Goal: Task Accomplishment & Management: Use online tool/utility

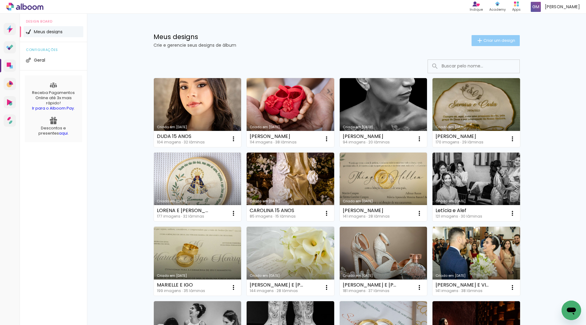
click at [504, 40] on span "Criar um design" at bounding box center [500, 40] width 32 height 4
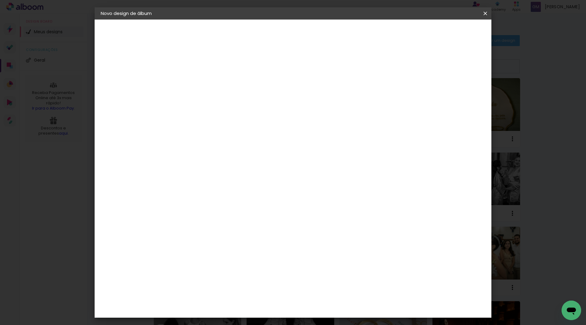
click at [201, 80] on input at bounding box center [201, 81] width 0 height 9
type input "pre wedding vitoria"
type paper-input "pre wedding vitoria"
click at [0, 0] on slot "Avançar" at bounding box center [0, 0] width 0 height 0
click at [247, 116] on input at bounding box center [216, 116] width 62 height 8
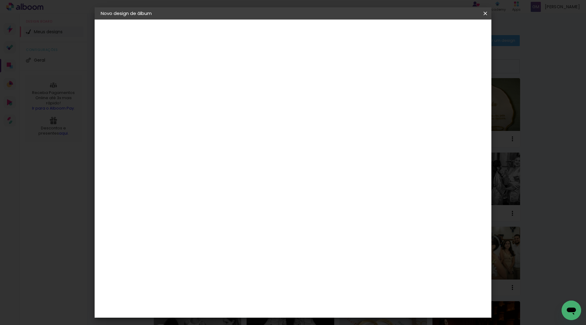
type input "[PERSON_NAME]"
type paper-input "[PERSON_NAME]"
click at [237, 139] on div "[PERSON_NAME]" at bounding box center [217, 138] width 41 height 5
click at [0, 0] on slot "Avançar" at bounding box center [0, 0] width 0 height 0
click at [224, 102] on input "text" at bounding box center [213, 106] width 24 height 9
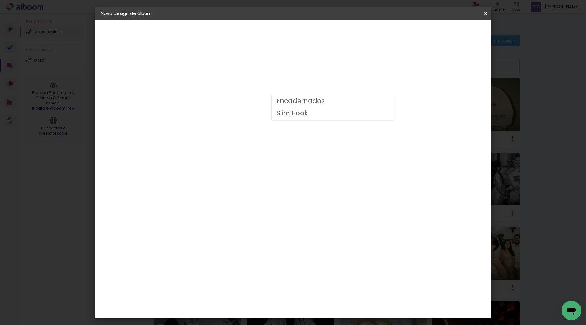
click at [375, 98] on paper-item "Encadernados" at bounding box center [333, 101] width 122 height 12
type input "Encadernados"
click at [242, 158] on span "20 x 60" at bounding box center [227, 160] width 28 height 13
click at [0, 0] on slot "Avançar" at bounding box center [0, 0] width 0 height 0
click at [447, 33] on span "Iniciar design" at bounding box center [434, 32] width 28 height 4
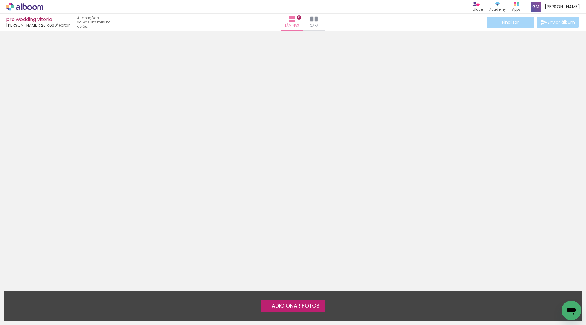
click at [299, 305] on span "Adicionar Fotos" at bounding box center [296, 306] width 48 height 5
click at [0, 0] on input "file" at bounding box center [0, 0] width 0 height 0
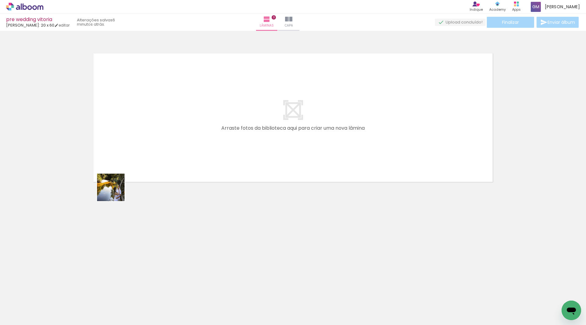
drag, startPoint x: 73, startPoint y: 298, endPoint x: 128, endPoint y: 161, distance: 147.6
click at [128, 161] on quentale-workspace at bounding box center [293, 162] width 586 height 325
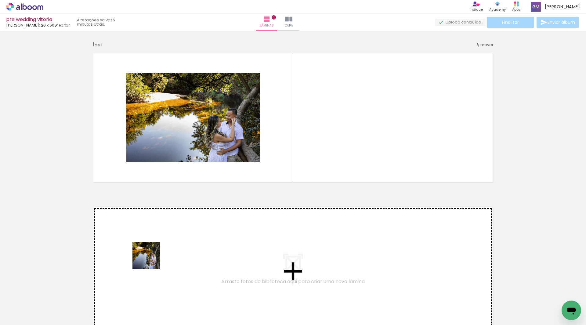
drag, startPoint x: 104, startPoint y: 291, endPoint x: 395, endPoint y: 196, distance: 306.5
click at [314, 161] on quentale-workspace at bounding box center [293, 162] width 586 height 325
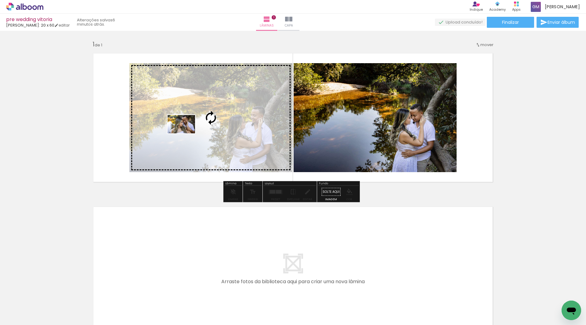
drag, startPoint x: 132, startPoint y: 304, endPoint x: 186, endPoint y: 133, distance: 178.7
click at [186, 133] on quentale-workspace at bounding box center [293, 162] width 586 height 325
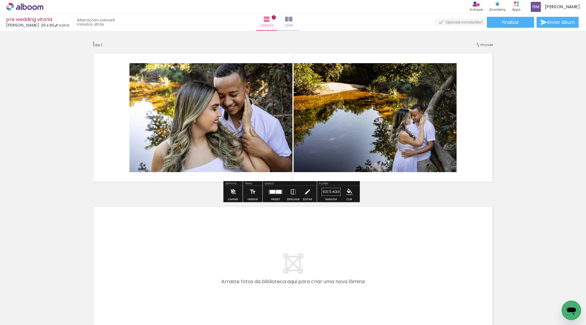
click at [280, 190] on quentale-layouter at bounding box center [276, 192] width 14 height 5
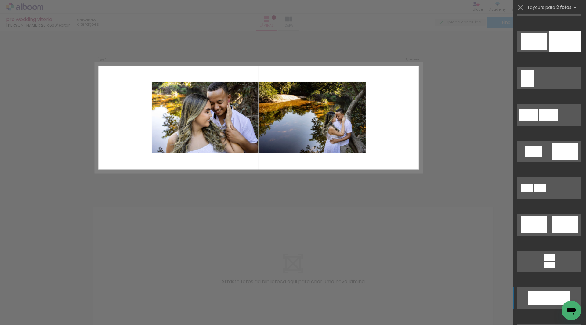
scroll to position [122, 0]
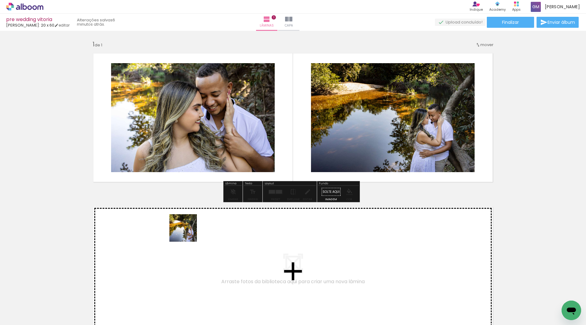
drag, startPoint x: 65, startPoint y: 305, endPoint x: 190, endPoint y: 229, distance: 146.0
click at [190, 229] on quentale-workspace at bounding box center [293, 162] width 586 height 325
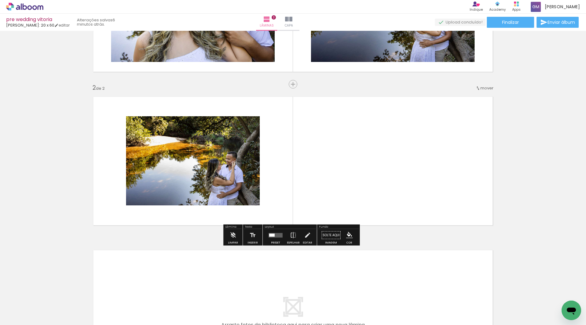
scroll to position [112, 0]
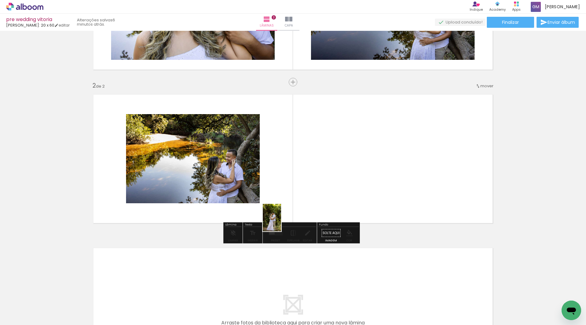
drag, startPoint x: 198, startPoint y: 308, endPoint x: 281, endPoint y: 222, distance: 120.1
click at [281, 222] on quentale-workspace at bounding box center [293, 162] width 586 height 325
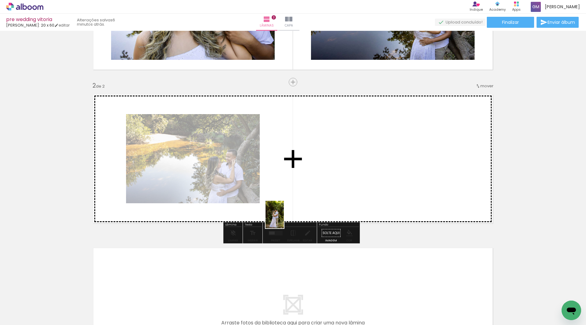
drag, startPoint x: 202, startPoint y: 303, endPoint x: 284, endPoint y: 219, distance: 117.5
click at [284, 219] on quentale-workspace at bounding box center [293, 162] width 586 height 325
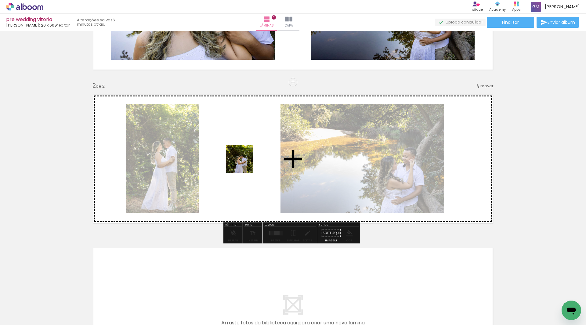
drag, startPoint x: 267, startPoint y: 308, endPoint x: 244, endPoint y: 164, distance: 145.9
click at [244, 164] on quentale-workspace at bounding box center [293, 162] width 586 height 325
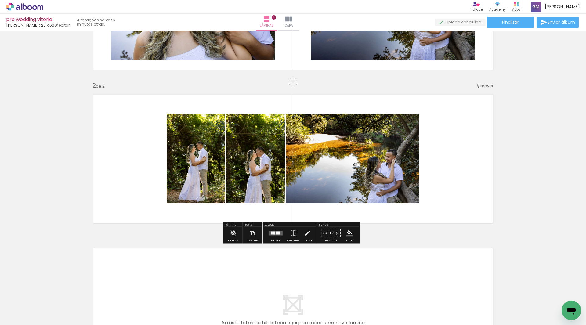
click at [277, 234] on div at bounding box center [278, 232] width 4 height 3
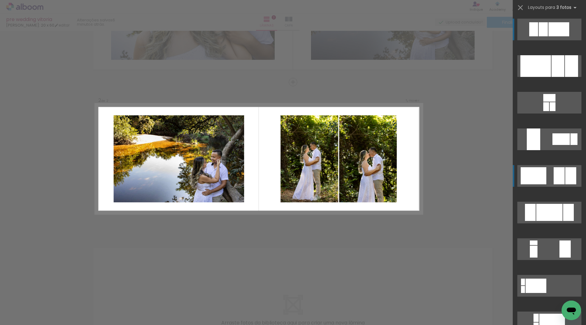
click at [548, 36] on div at bounding box center [543, 29] width 9 height 14
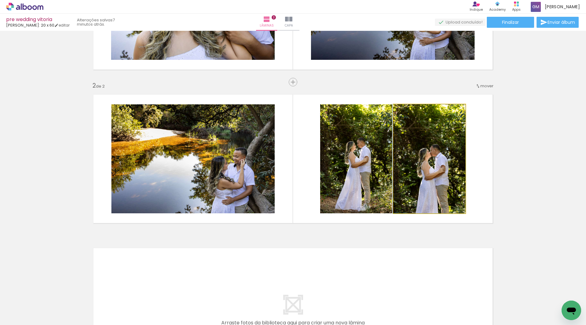
drag, startPoint x: 426, startPoint y: 182, endPoint x: 356, endPoint y: 172, distance: 70.7
click at [0, 0] on slot at bounding box center [0, 0] width 0 height 0
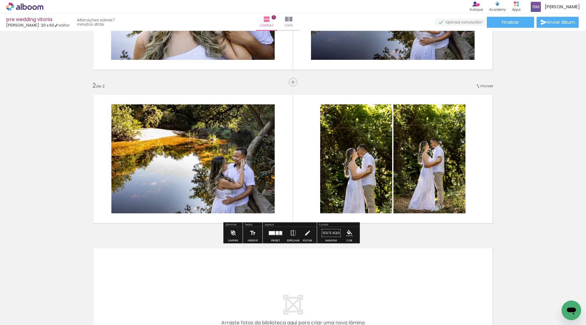
scroll to position [204, 0]
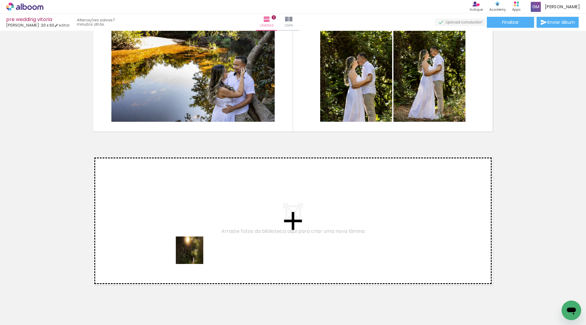
drag, startPoint x: 164, startPoint y: 309, endPoint x: 194, endPoint y: 255, distance: 61.8
click at [194, 255] on quentale-workspace at bounding box center [293, 162] width 586 height 325
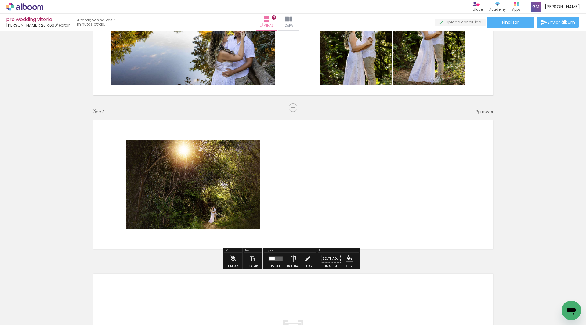
scroll to position [266, 0]
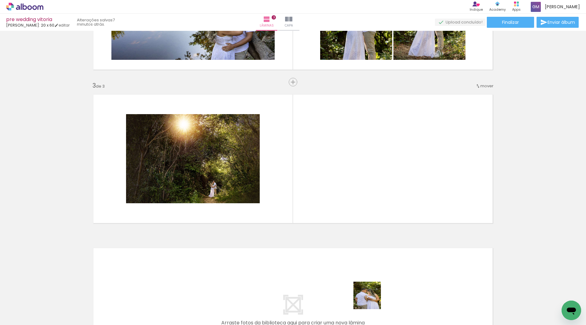
drag, startPoint x: 372, startPoint y: 300, endPoint x: 415, endPoint y: 209, distance: 101.1
click at [424, 204] on quentale-workspace at bounding box center [293, 162] width 586 height 325
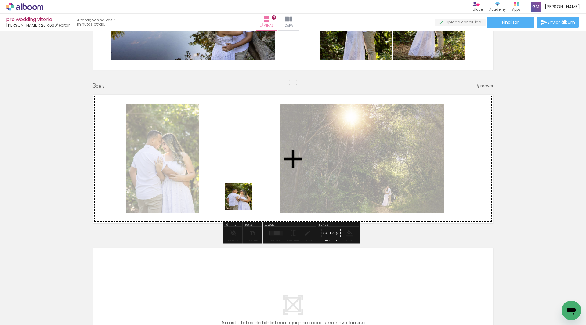
drag, startPoint x: 337, startPoint y: 308, endPoint x: 328, endPoint y: 231, distance: 78.1
click at [235, 188] on quentale-workspace at bounding box center [293, 162] width 586 height 325
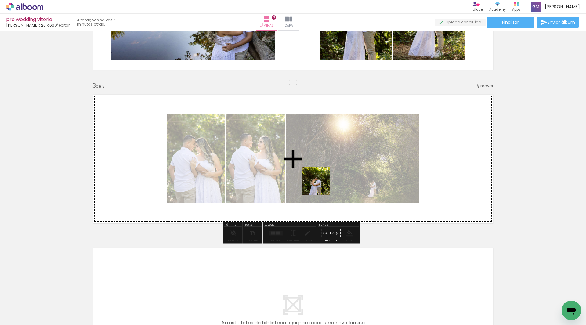
drag, startPoint x: 237, startPoint y: 308, endPoint x: 374, endPoint y: 210, distance: 168.8
click at [321, 185] on quentale-workspace at bounding box center [293, 162] width 586 height 325
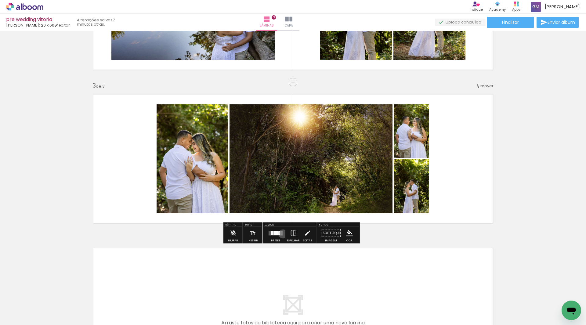
click at [282, 234] on div at bounding box center [275, 233] width 16 height 12
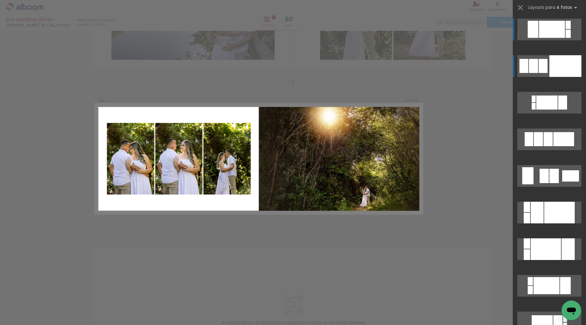
click at [562, 59] on div at bounding box center [566, 66] width 32 height 22
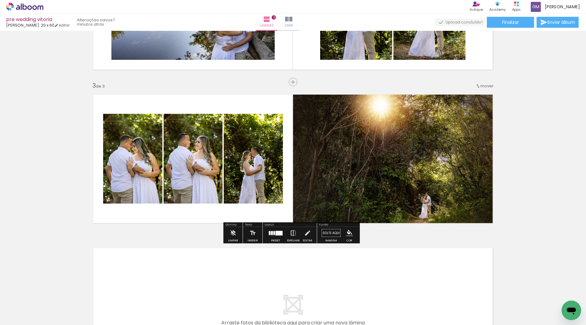
click at [292, 234] on iron-icon at bounding box center [293, 233] width 7 height 12
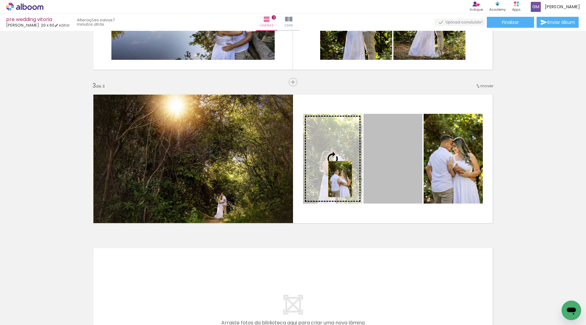
drag, startPoint x: 393, startPoint y: 180, endPoint x: 338, endPoint y: 179, distance: 55.0
click at [0, 0] on slot at bounding box center [0, 0] width 0 height 0
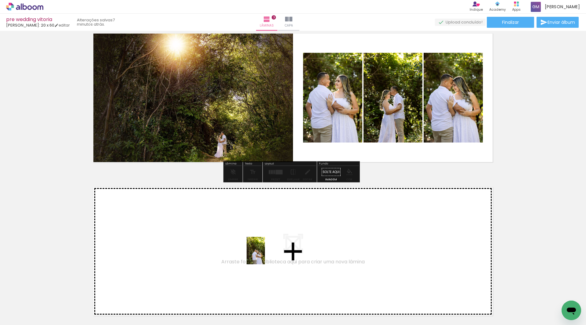
drag, startPoint x: 303, startPoint y: 304, endPoint x: 265, endPoint y: 255, distance: 61.6
click at [265, 255] on quentale-workspace at bounding box center [293, 162] width 586 height 325
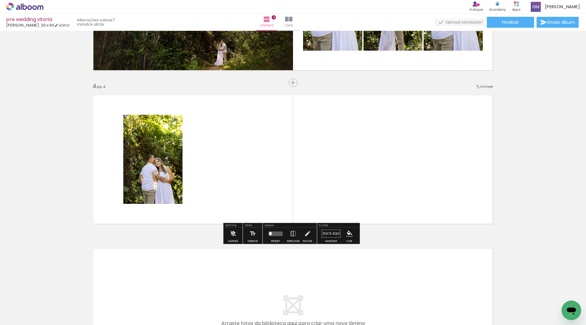
scroll to position [420, 0]
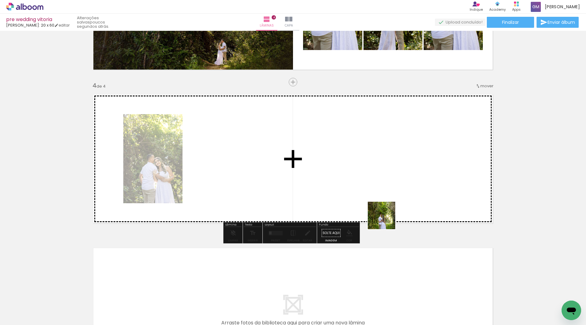
drag, startPoint x: 411, startPoint y: 304, endPoint x: 402, endPoint y: 229, distance: 75.6
click at [375, 176] on quentale-workspace at bounding box center [293, 162] width 586 height 325
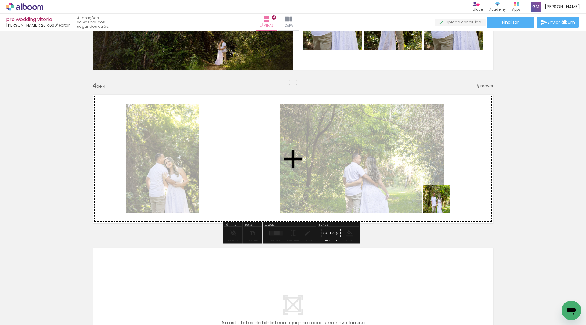
drag, startPoint x: 446, startPoint y: 307, endPoint x: 434, endPoint y: 218, distance: 90.0
click at [443, 193] on quentale-workspace at bounding box center [293, 162] width 586 height 325
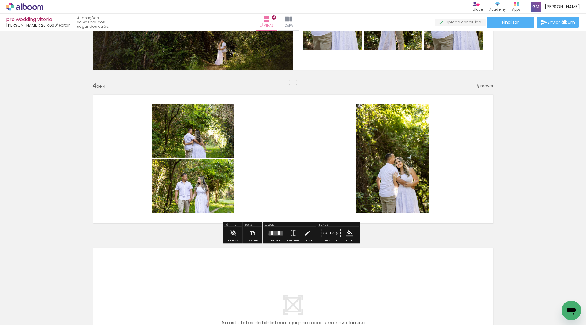
click at [269, 234] on quentale-layouter at bounding box center [276, 233] width 14 height 5
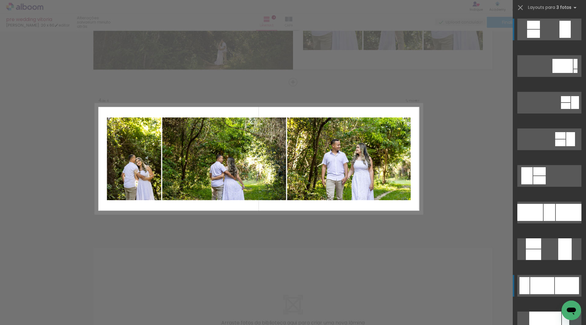
scroll to position [31, 0]
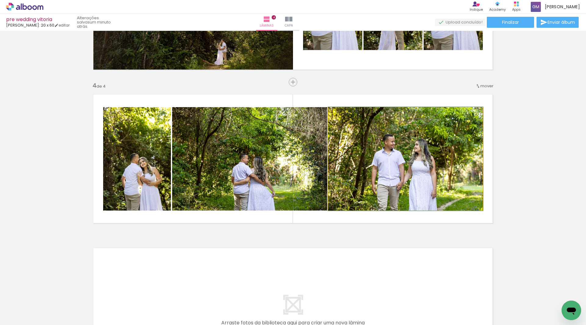
drag, startPoint x: 409, startPoint y: 184, endPoint x: 282, endPoint y: 182, distance: 126.4
click at [0, 0] on slot at bounding box center [0, 0] width 0 height 0
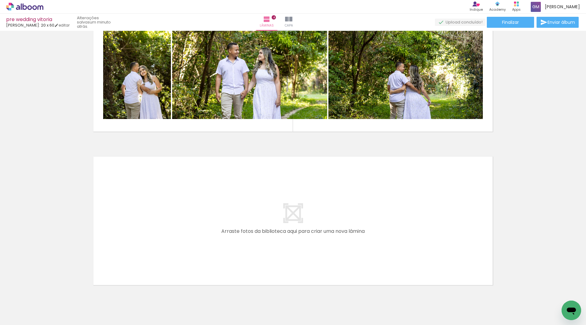
scroll to position [536, 0]
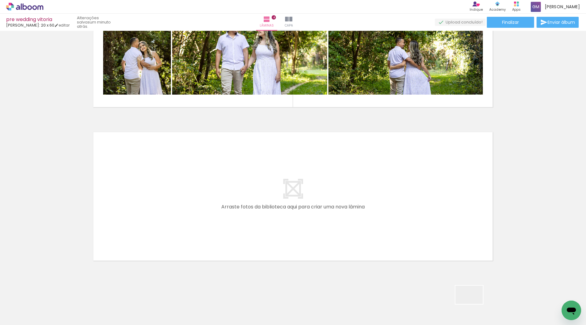
drag, startPoint x: 474, startPoint y: 304, endPoint x: 480, endPoint y: 292, distance: 13.5
click at [340, 225] on quentale-workspace at bounding box center [293, 162] width 586 height 325
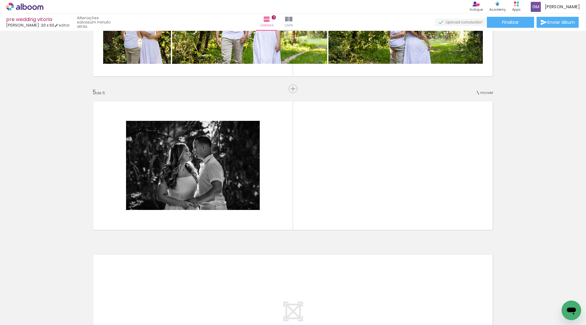
scroll to position [573, 0]
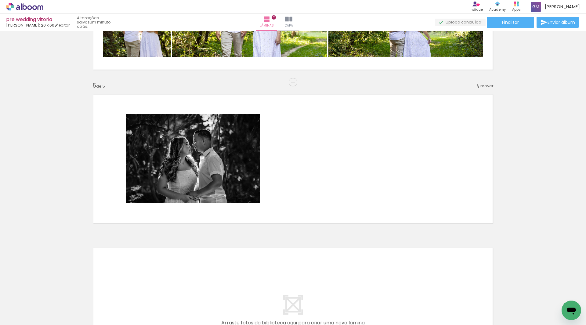
drag, startPoint x: 510, startPoint y: 305, endPoint x: 407, endPoint y: 216, distance: 136.4
click at [409, 195] on quentale-workspace at bounding box center [293, 162] width 586 height 325
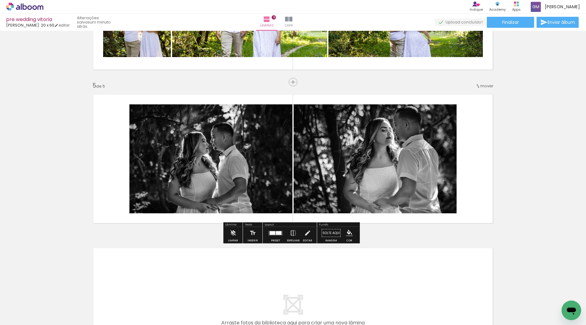
click at [280, 234] on quentale-layouter at bounding box center [276, 233] width 14 height 5
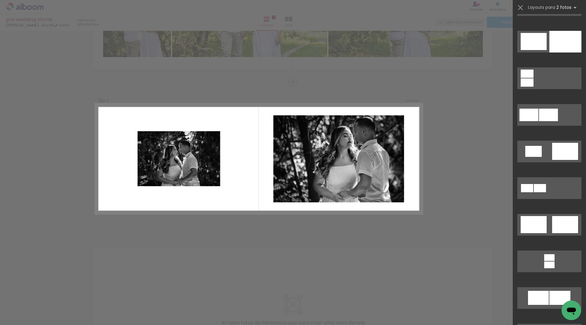
scroll to position [92, 0]
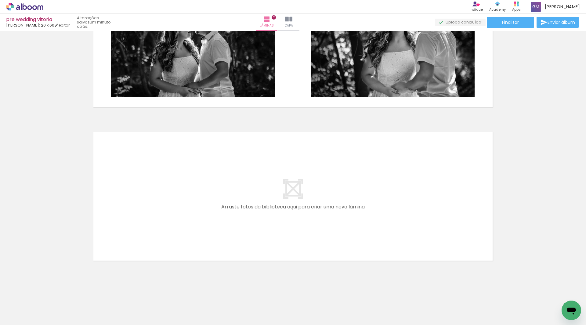
scroll to position [0, 182]
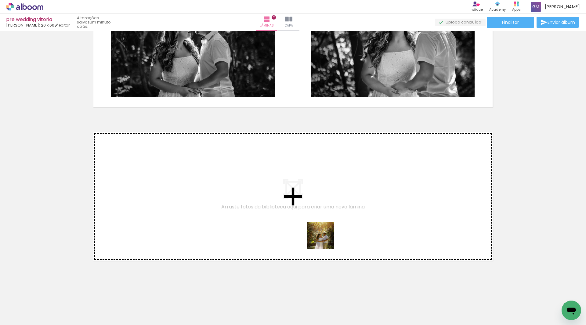
drag, startPoint x: 360, startPoint y: 313, endPoint x: 325, endPoint y: 240, distance: 81.0
click at [325, 240] on quentale-workspace at bounding box center [293, 162] width 586 height 325
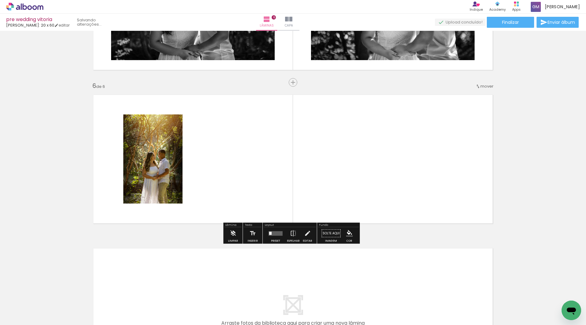
scroll to position [727, 0]
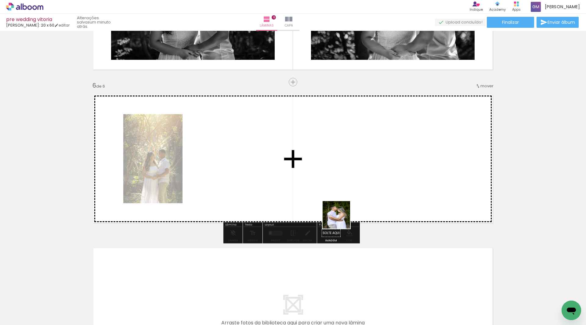
drag, startPoint x: 396, startPoint y: 304, endPoint x: 381, endPoint y: 255, distance: 50.3
click at [332, 207] on quentale-workspace at bounding box center [293, 162] width 586 height 325
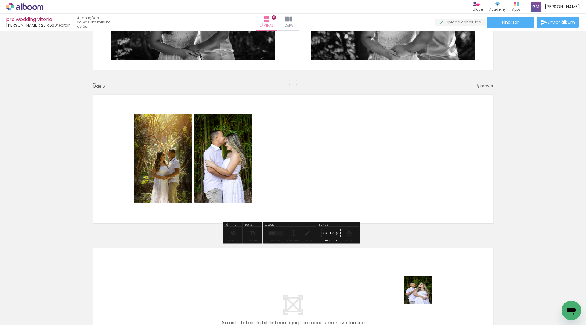
drag, startPoint x: 423, startPoint y: 295, endPoint x: 385, endPoint y: 211, distance: 92.0
click at [385, 211] on quentale-workspace at bounding box center [293, 162] width 586 height 325
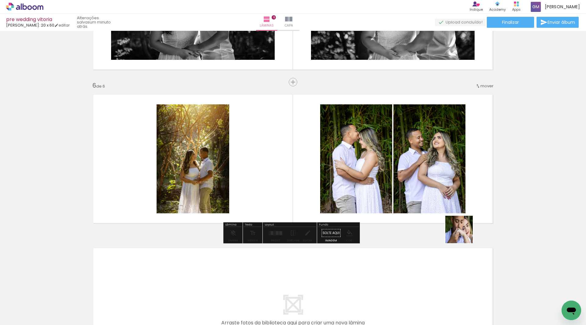
drag, startPoint x: 498, startPoint y: 308, endPoint x: 462, endPoint y: 231, distance: 85.2
click at [463, 232] on quentale-workspace at bounding box center [293, 162] width 586 height 325
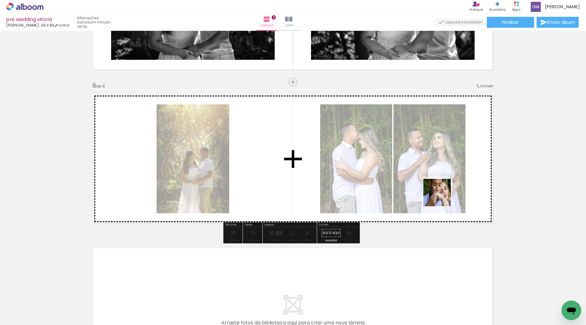
drag, startPoint x: 491, startPoint y: 309, endPoint x: 478, endPoint y: 235, distance: 75.5
click at [441, 195] on quentale-workspace at bounding box center [293, 162] width 586 height 325
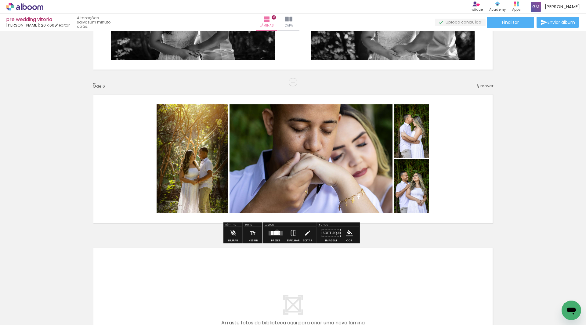
click at [276, 233] on div at bounding box center [276, 233] width 5 height 4
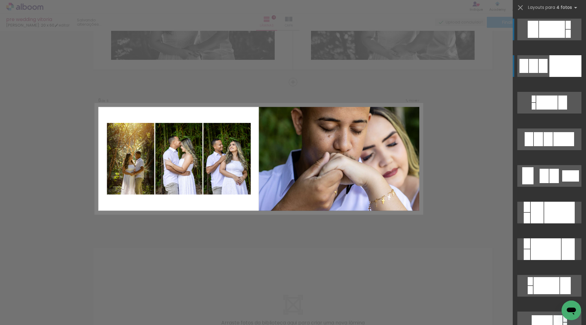
click at [556, 68] on div at bounding box center [566, 66] width 32 height 22
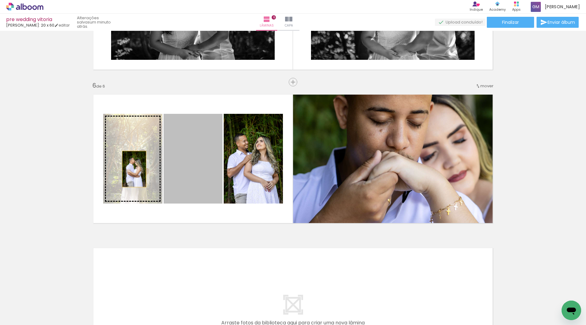
drag, startPoint x: 187, startPoint y: 175, endPoint x: 132, endPoint y: 169, distance: 55.3
click at [0, 0] on slot at bounding box center [0, 0] width 0 height 0
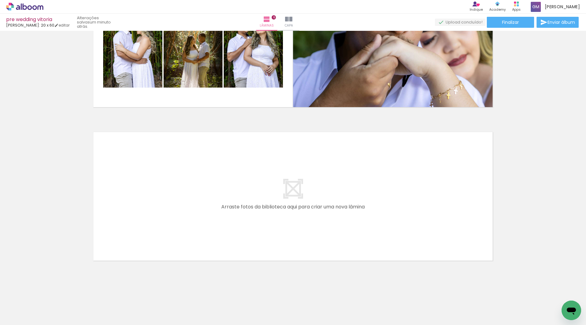
scroll to position [0, 296]
drag, startPoint x: 350, startPoint y: 307, endPoint x: 387, endPoint y: 292, distance: 39.9
click at [291, 230] on quentale-workspace at bounding box center [293, 162] width 586 height 325
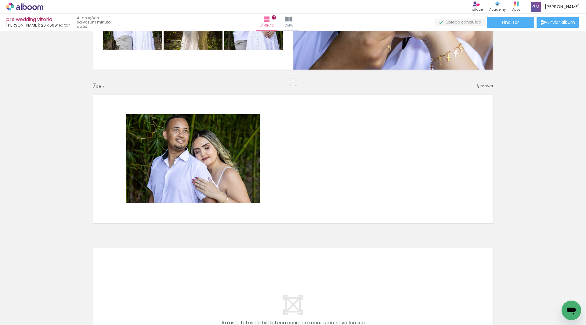
scroll to position [0, 329]
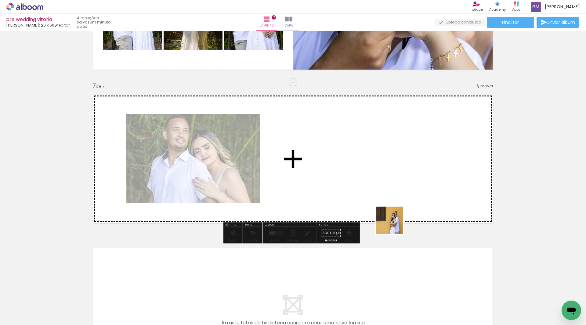
drag, startPoint x: 383, startPoint y: 309, endPoint x: 387, endPoint y: 232, distance: 76.8
click at [394, 217] on quentale-workspace at bounding box center [293, 162] width 586 height 325
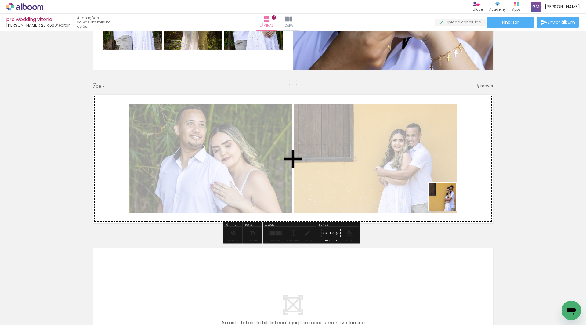
drag, startPoint x: 423, startPoint y: 290, endPoint x: 447, endPoint y: 200, distance: 93.2
click at [447, 200] on quentale-workspace at bounding box center [293, 162] width 586 height 325
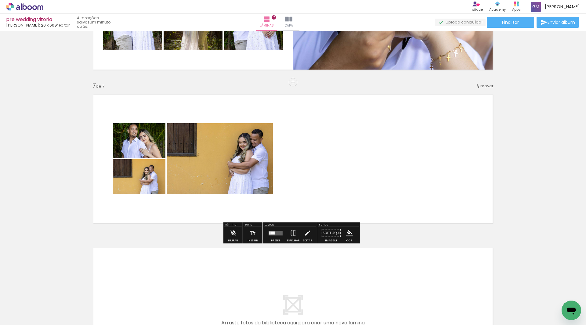
click at [275, 233] on quentale-layouter at bounding box center [276, 233] width 14 height 5
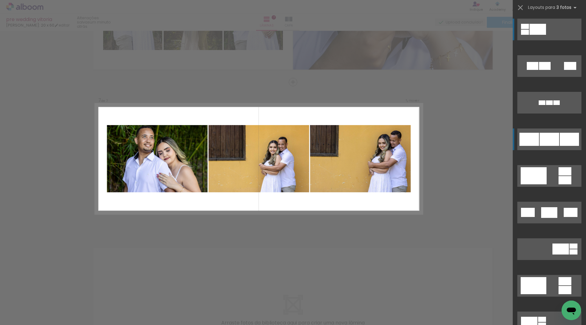
click at [553, 105] on div at bounding box center [549, 102] width 7 height 5
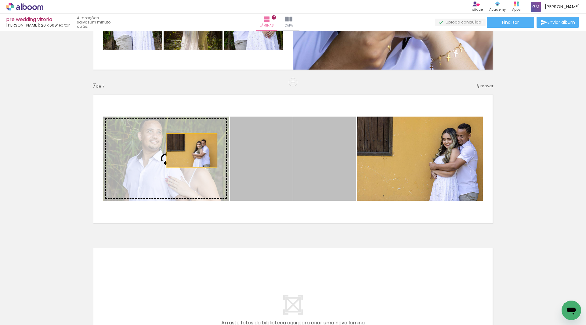
drag, startPoint x: 286, startPoint y: 158, endPoint x: 188, endPoint y: 151, distance: 98.3
click at [0, 0] on slot at bounding box center [0, 0] width 0 height 0
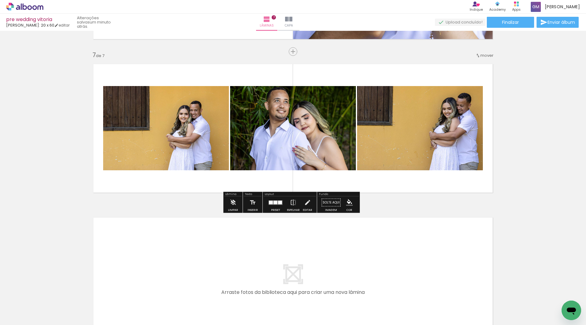
scroll to position [941, 0]
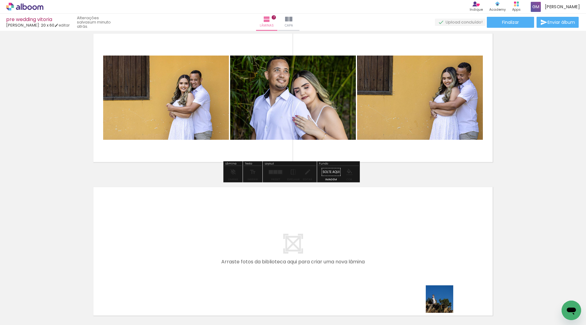
drag, startPoint x: 444, startPoint y: 304, endPoint x: 440, endPoint y: 292, distance: 12.3
click at [335, 245] on quentale-workspace at bounding box center [293, 162] width 586 height 325
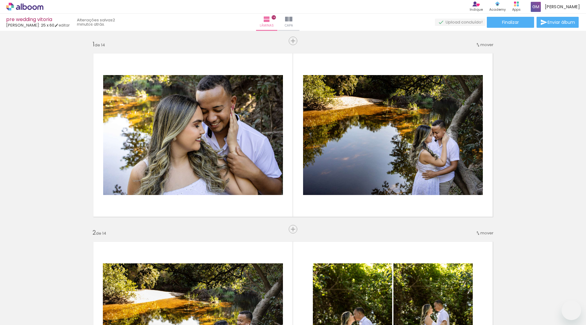
click at [486, 48] on span "mover" at bounding box center [487, 45] width 13 height 6
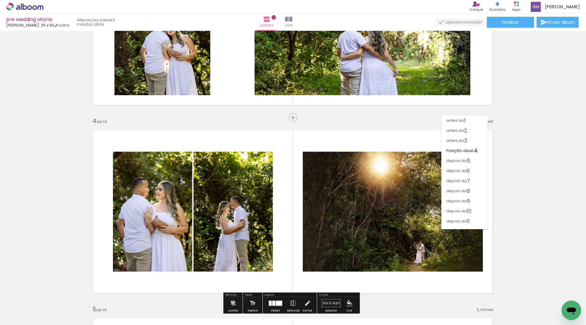
scroll to position [0, 628]
click at [474, 139] on paper-item "antes da 3" at bounding box center [465, 141] width 46 height 10
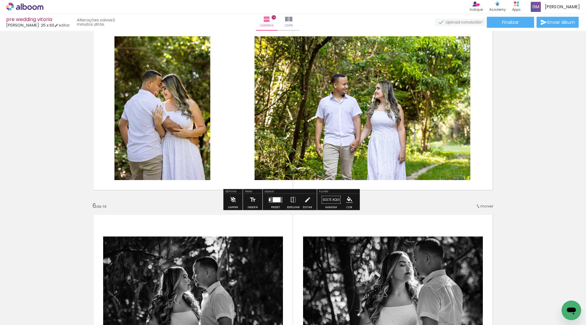
scroll to position [719, 0]
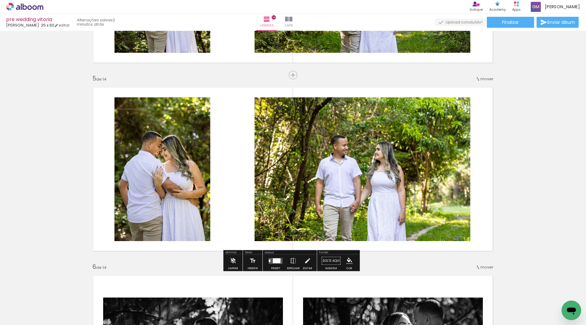
click at [486, 81] on span "mover" at bounding box center [487, 79] width 13 height 6
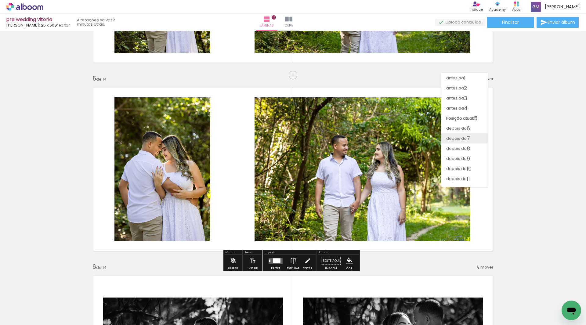
click at [477, 136] on paper-item "depois da 7" at bounding box center [465, 138] width 46 height 10
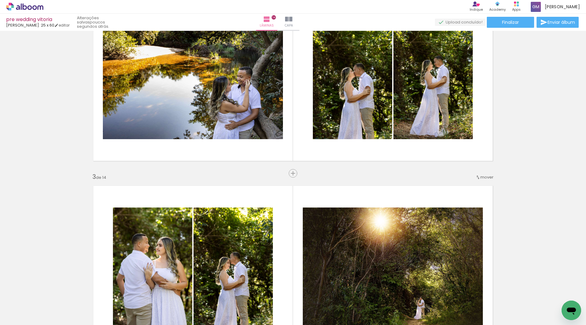
scroll to position [305, 0]
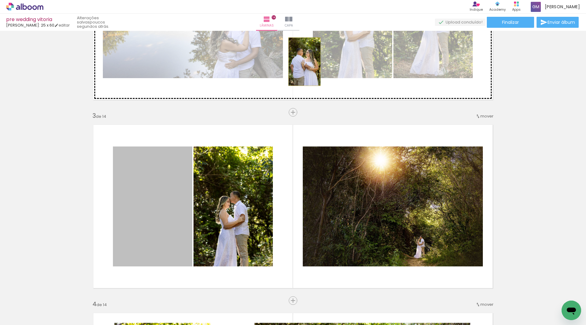
drag, startPoint x: 167, startPoint y: 196, endPoint x: 302, endPoint y: 62, distance: 190.9
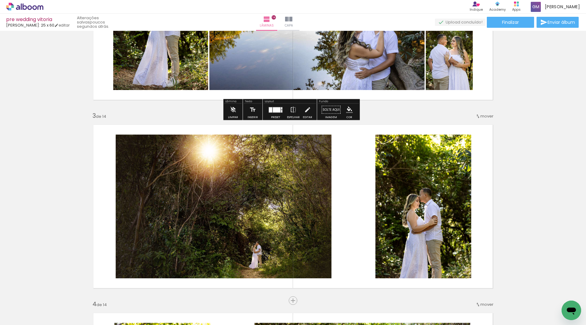
click at [279, 111] on div at bounding box center [277, 109] width 8 height 5
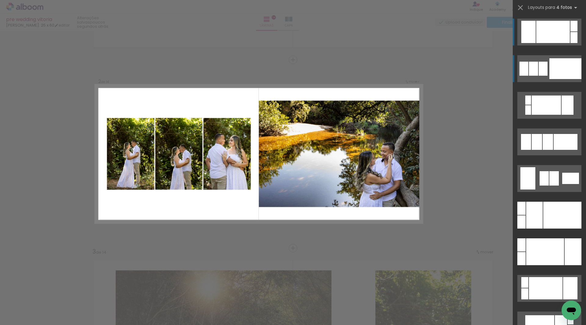
scroll to position [165, 0]
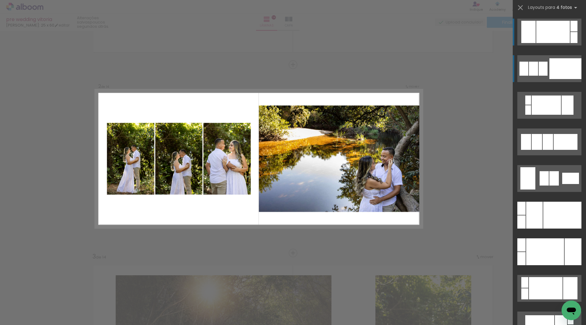
click at [555, 74] on div at bounding box center [566, 68] width 32 height 21
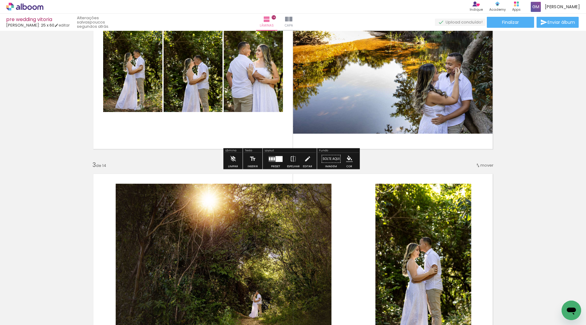
scroll to position [226, 0]
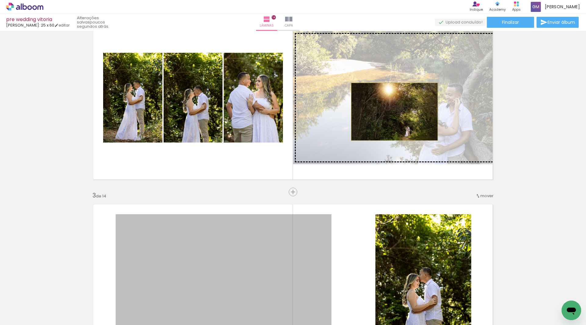
drag, startPoint x: 297, startPoint y: 234, endPoint x: 392, endPoint y: 112, distance: 154.9
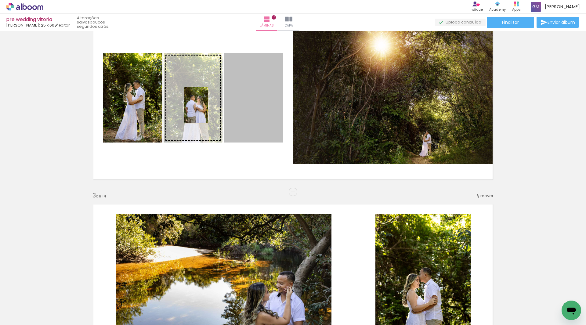
drag, startPoint x: 253, startPoint y: 113, endPoint x: 248, endPoint y: 133, distance: 21.3
click at [0, 0] on slot at bounding box center [0, 0] width 0 height 0
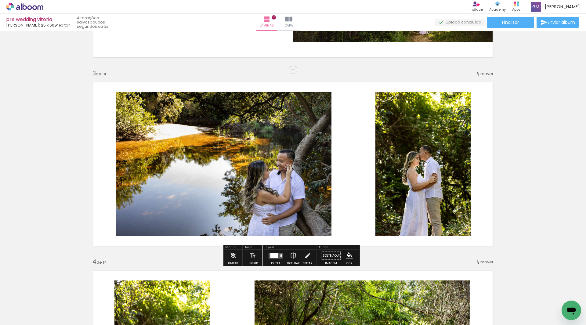
scroll to position [439, 0]
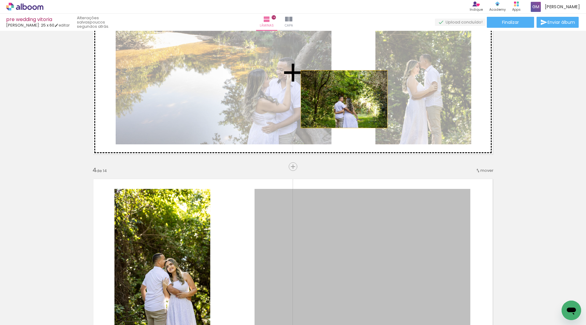
drag, startPoint x: 382, startPoint y: 219, endPoint x: 340, endPoint y: 96, distance: 129.8
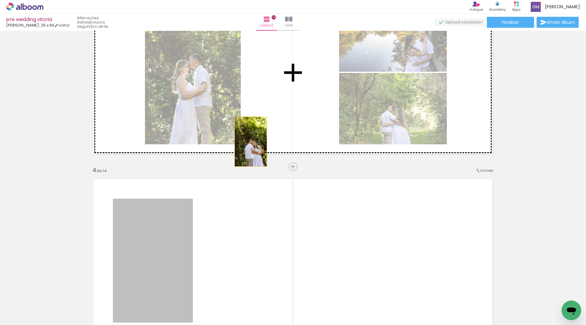
drag, startPoint x: 173, startPoint y: 231, endPoint x: 362, endPoint y: 171, distance: 198.4
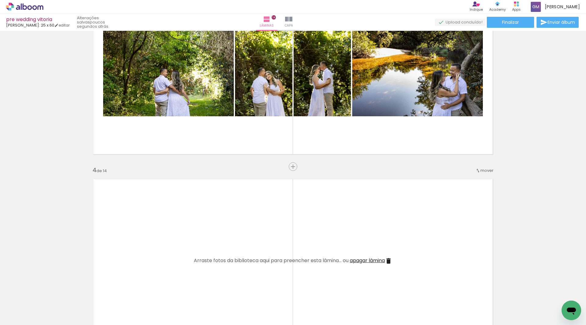
click at [389, 261] on iron-icon at bounding box center [388, 260] width 7 height 7
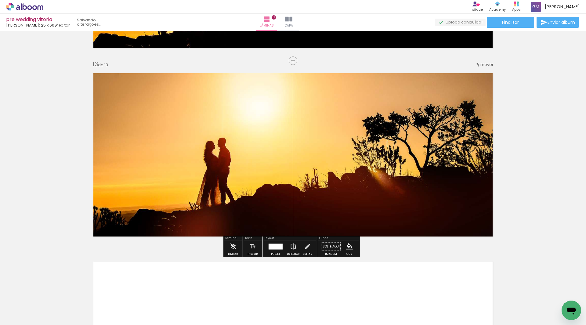
scroll to position [2149, 0]
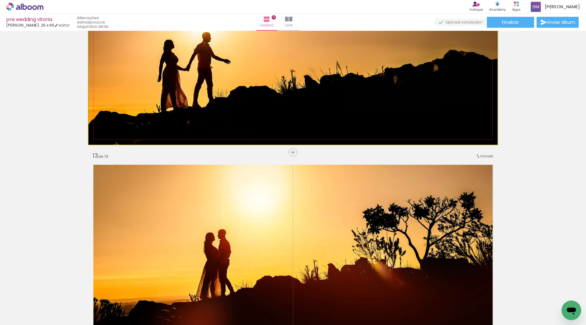
drag, startPoint x: 271, startPoint y: 89, endPoint x: 175, endPoint y: 54, distance: 102.3
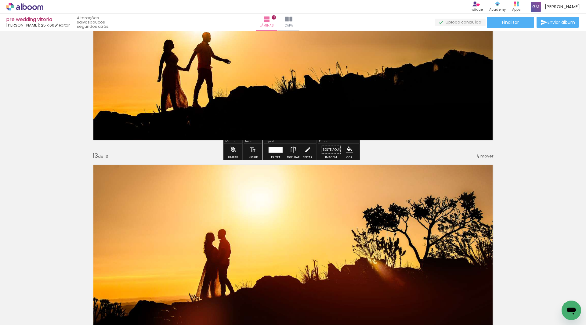
scroll to position [2058, 0]
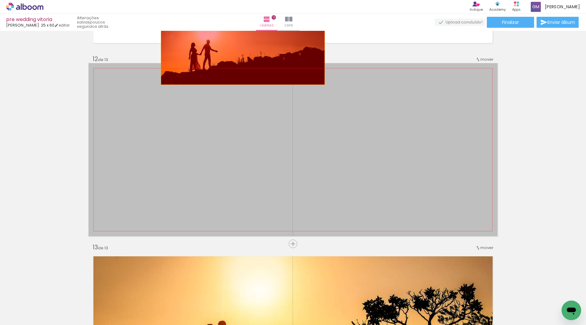
drag, startPoint x: 243, startPoint y: 121, endPoint x: 241, endPoint y: 50, distance: 71.2
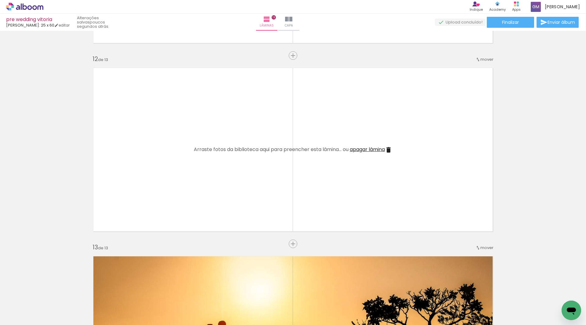
scroll to position [2027, 0]
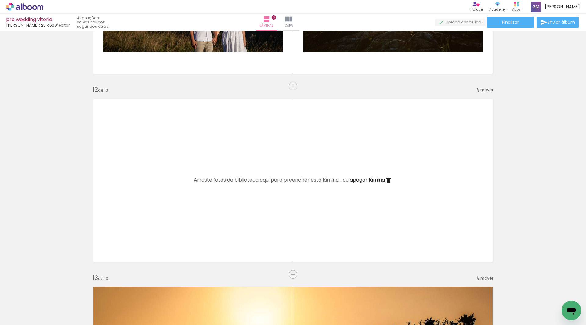
click at [388, 182] on iron-icon at bounding box center [388, 180] width 7 height 7
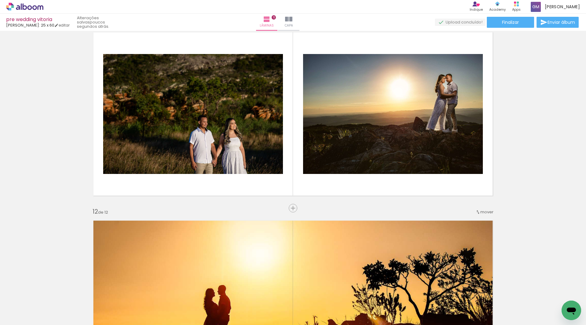
scroll to position [1875, 0]
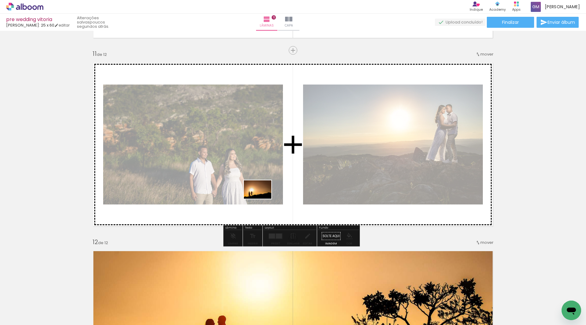
drag, startPoint x: 224, startPoint y: 301, endPoint x: 262, endPoint y: 199, distance: 108.4
click at [262, 199] on quentale-workspace at bounding box center [293, 162] width 586 height 325
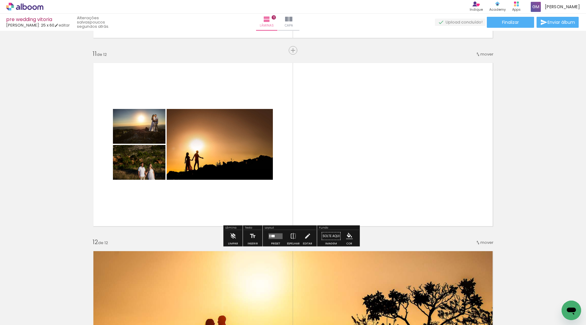
click at [273, 235] on quentale-layouter at bounding box center [276, 236] width 14 height 6
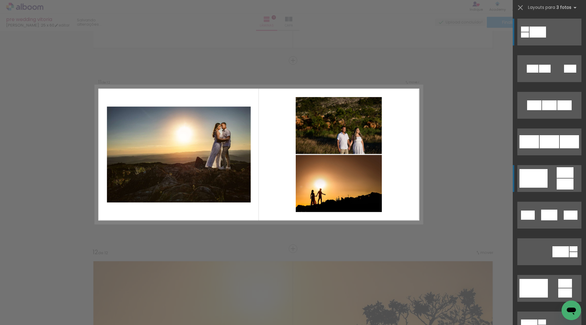
click at [545, 73] on div at bounding box center [545, 69] width 12 height 8
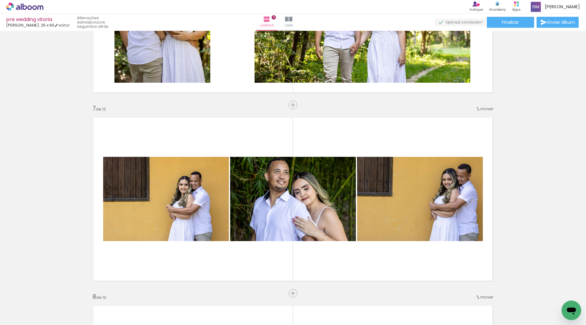
scroll to position [975, 0]
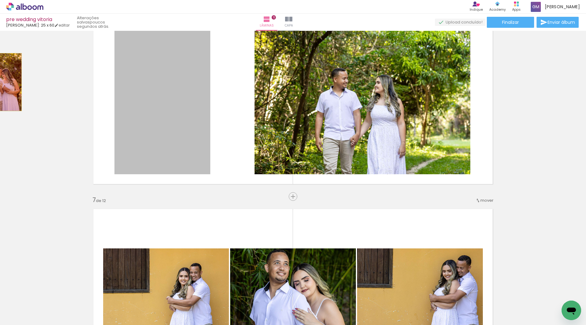
drag, startPoint x: 132, startPoint y: 93, endPoint x: 210, endPoint y: 98, distance: 78.0
click at [0, 82] on div "Inserir lâmina 1 de 12 Inserir lâmina 2 de 12 Inserir lâmina 3 de 12 Inserir lâ…" at bounding box center [293, 283] width 586 height 2450
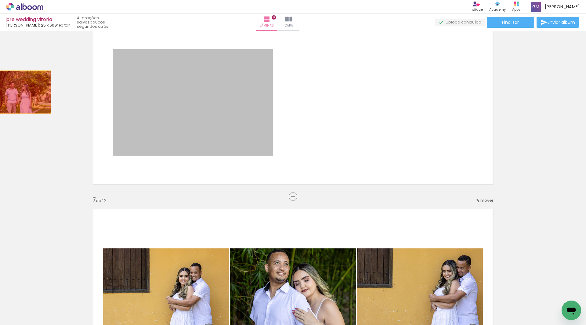
drag, startPoint x: 222, startPoint y: 95, endPoint x: 280, endPoint y: 92, distance: 57.5
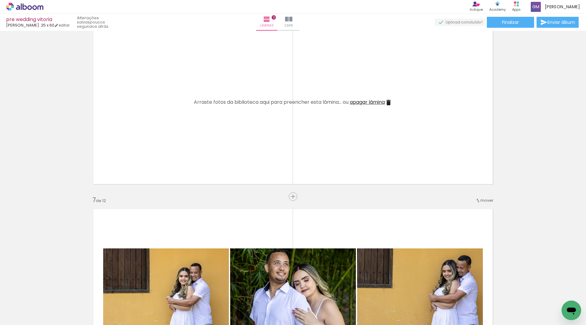
click at [387, 102] on iron-icon at bounding box center [388, 102] width 7 height 7
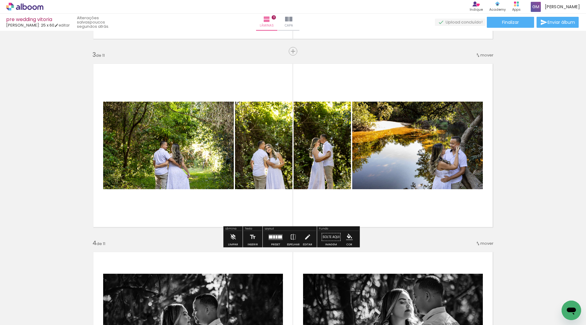
scroll to position [275, 0]
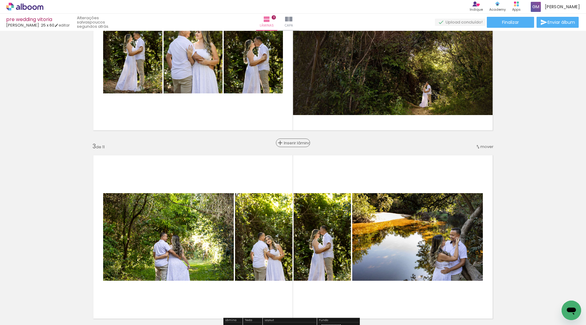
click at [291, 145] on span "Inserir lâmina" at bounding box center [296, 143] width 24 height 4
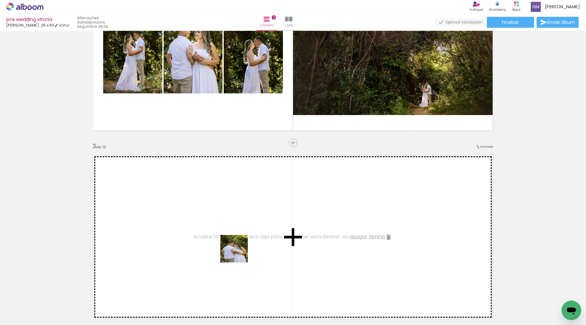
drag, startPoint x: 243, startPoint y: 302, endPoint x: 316, endPoint y: 297, distance: 73.2
click at [236, 245] on quentale-workspace at bounding box center [293, 162] width 586 height 325
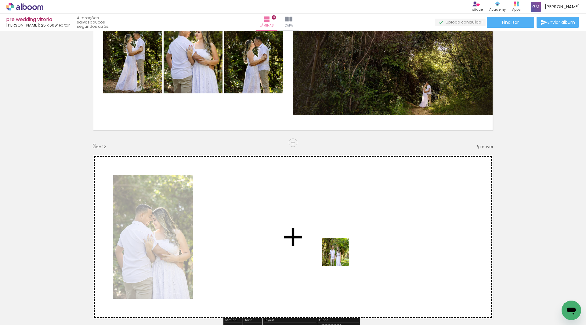
drag, startPoint x: 321, startPoint y: 285, endPoint x: 356, endPoint y: 235, distance: 61.0
click at [356, 235] on quentale-workspace at bounding box center [293, 162] width 586 height 325
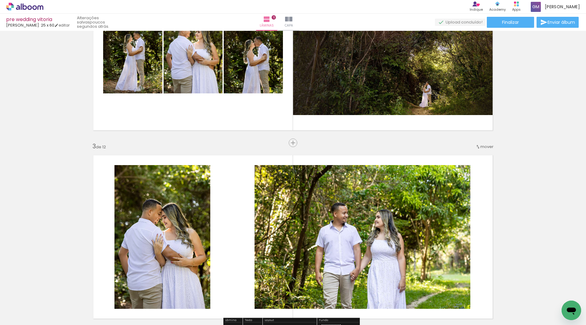
scroll to position [336, 0]
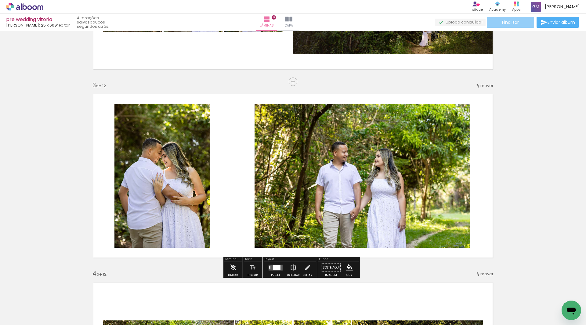
click at [518, 22] on paper-button "Finalizar" at bounding box center [510, 22] width 47 height 11
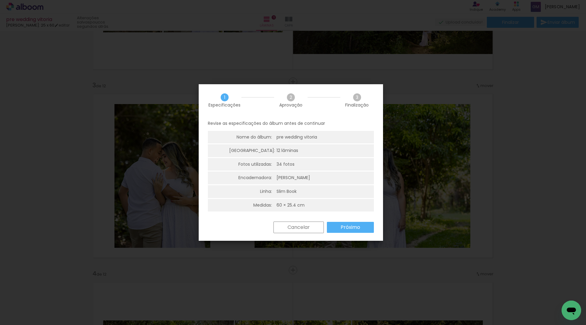
click at [0, 0] on slot "Próximo" at bounding box center [0, 0] width 0 height 0
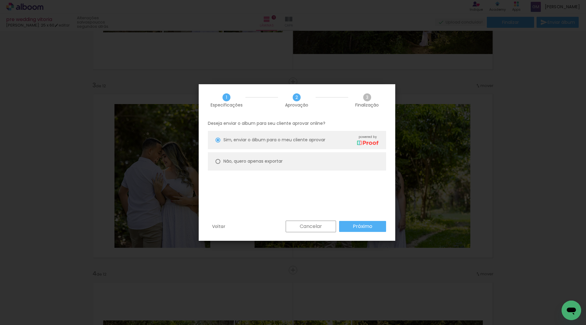
click at [221, 160] on paper-radio-button "Não, quero apenas exportar" at bounding box center [297, 161] width 178 height 18
type paper-radio-button "on"
click at [374, 225] on paper-button "Próximo" at bounding box center [362, 226] width 47 height 11
type input "Alta, 300 DPI"
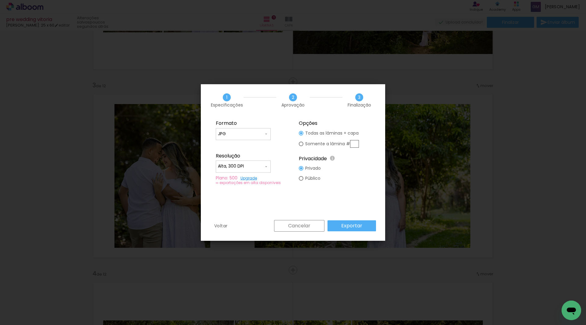
click at [0, 0] on slot "Exportar" at bounding box center [0, 0] width 0 height 0
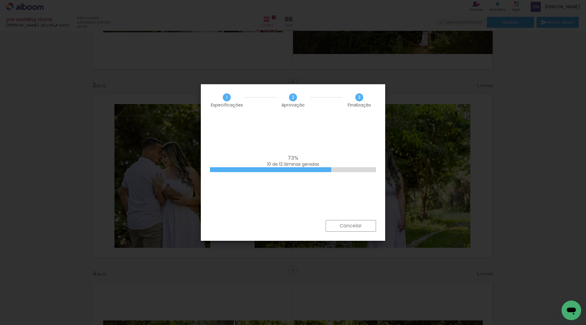
scroll to position [0, 125]
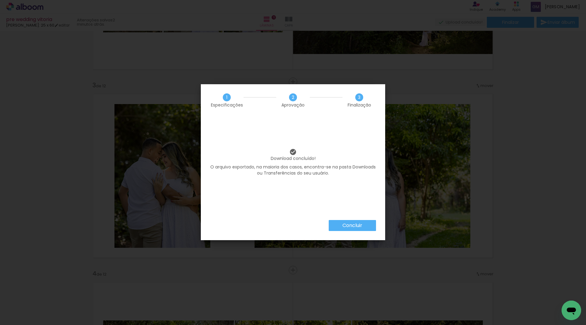
click at [363, 225] on paper-button "Concluir" at bounding box center [352, 225] width 47 height 11
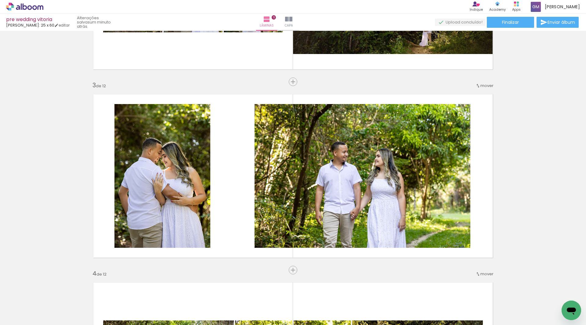
scroll to position [0, 125]
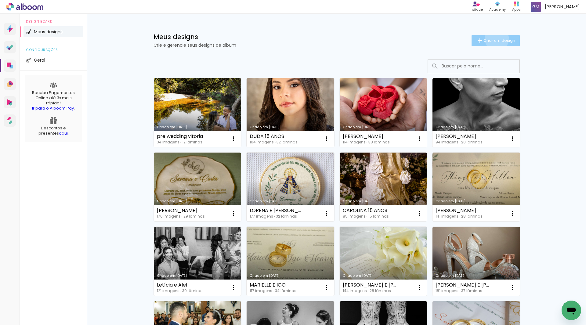
click at [493, 39] on span "Criar um design" at bounding box center [500, 40] width 32 height 4
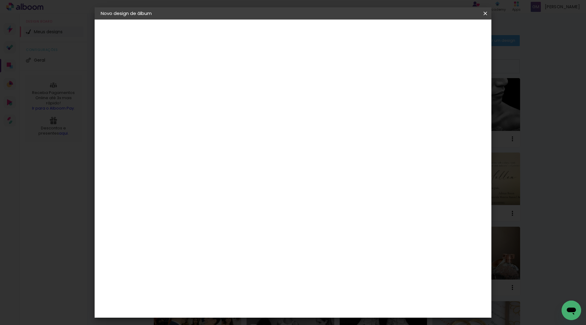
click at [201, 81] on input at bounding box center [201, 81] width 0 height 9
type input "[DEMOGRAPHIC_DATA] E [PERSON_NAME]"
type paper-input "[DEMOGRAPHIC_DATA] E [PERSON_NAME]"
click at [0, 0] on slot "Avançar" at bounding box center [0, 0] width 0 height 0
click at [218, 116] on input at bounding box center [216, 116] width 62 height 8
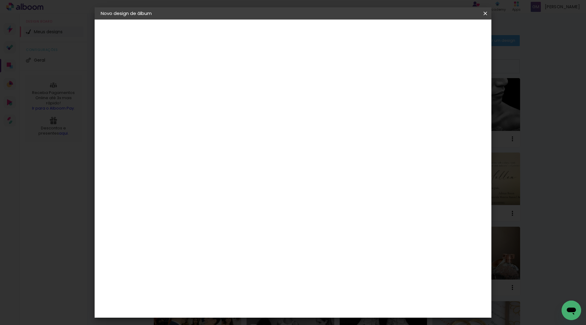
type input "LU"
type paper-input "LU"
click at [208, 137] on div "[PERSON_NAME]" at bounding box center [217, 138] width 41 height 5
click at [0, 0] on slot "Avançar" at bounding box center [0, 0] width 0 height 0
click at [224, 102] on input "text" at bounding box center [213, 106] width 24 height 9
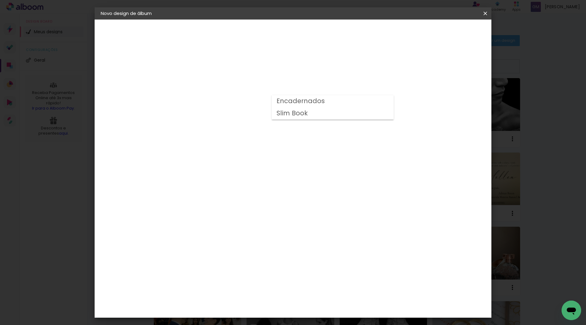
click at [362, 100] on paper-item "Encadernados" at bounding box center [333, 101] width 122 height 12
type input "Encadernados"
click at [0, 0] on slot "Avançar" at bounding box center [0, 0] width 0 height 0
click at [447, 33] on span "Iniciar design" at bounding box center [434, 32] width 28 height 4
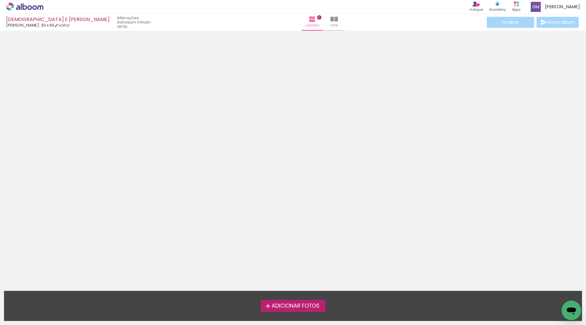
click at [321, 305] on label "Adicionar Fotos" at bounding box center [293, 306] width 65 height 12
click at [0, 0] on input "file" at bounding box center [0, 0] width 0 height 0
click at [293, 307] on span "Adicionar Fotos" at bounding box center [296, 306] width 48 height 5
click at [0, 0] on input "file" at bounding box center [0, 0] width 0 height 0
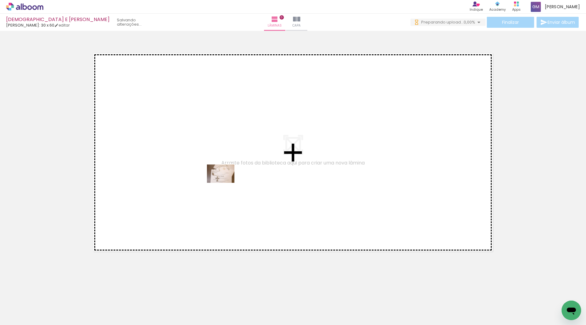
drag, startPoint x: 60, startPoint y: 304, endPoint x: 225, endPoint y: 183, distance: 205.6
click at [225, 183] on quentale-workspace at bounding box center [293, 162] width 586 height 325
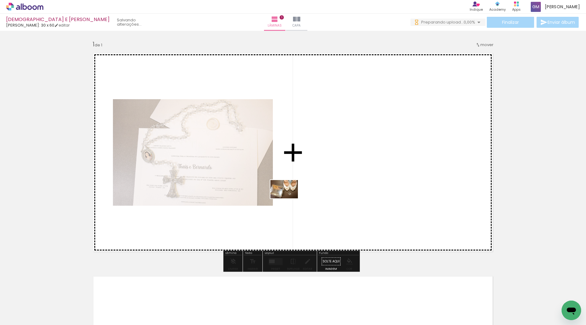
drag, startPoint x: 134, startPoint y: 309, endPoint x: 289, endPoint y: 198, distance: 190.3
click at [289, 198] on quentale-workspace at bounding box center [293, 162] width 586 height 325
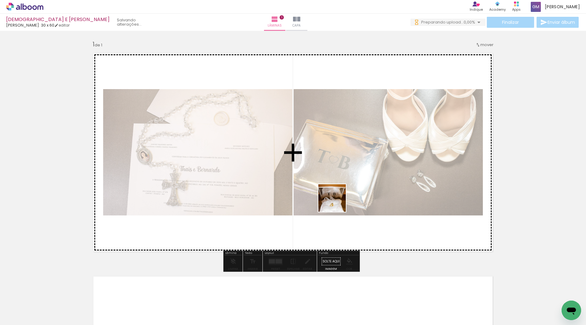
drag, startPoint x: 166, startPoint y: 306, endPoint x: 361, endPoint y: 189, distance: 228.0
click at [361, 189] on quentale-workspace at bounding box center [293, 162] width 586 height 325
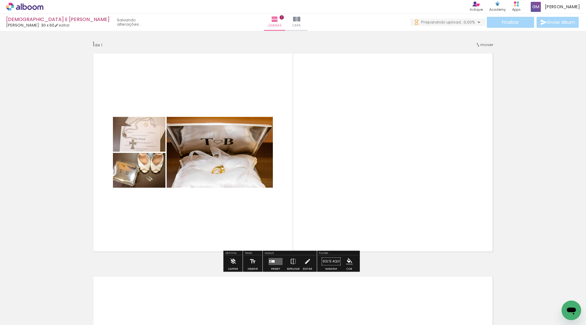
click at [276, 261] on quentale-layouter at bounding box center [276, 261] width 14 height 7
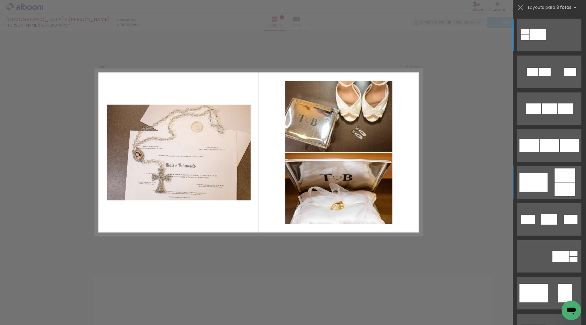
click at [529, 40] on div at bounding box center [525, 37] width 8 height 5
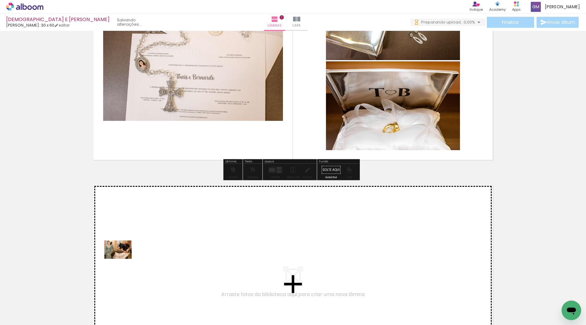
drag, startPoint x: 97, startPoint y: 302, endPoint x: 123, endPoint y: 259, distance: 49.7
click at [123, 259] on quentale-workspace at bounding box center [293, 162] width 586 height 325
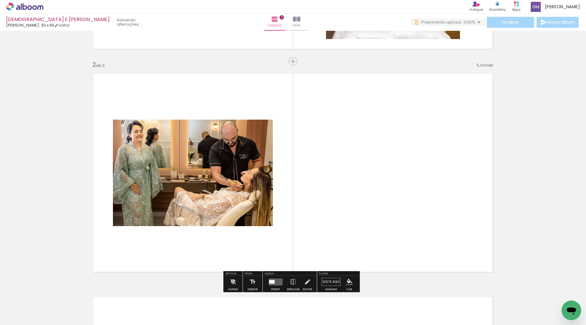
scroll to position [217, 0]
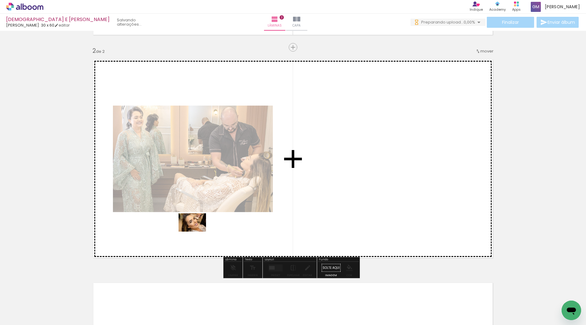
drag, startPoint x: 199, startPoint y: 305, endPoint x: 197, endPoint y: 232, distance: 73.0
click at [197, 232] on quentale-workspace at bounding box center [293, 162] width 586 height 325
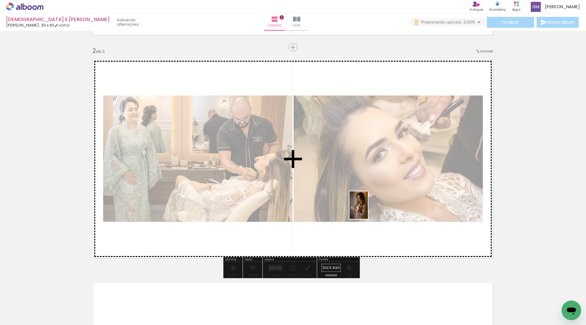
drag, startPoint x: 270, startPoint y: 305, endPoint x: 368, endPoint y: 210, distance: 136.5
click at [368, 210] on quentale-workspace at bounding box center [293, 162] width 586 height 325
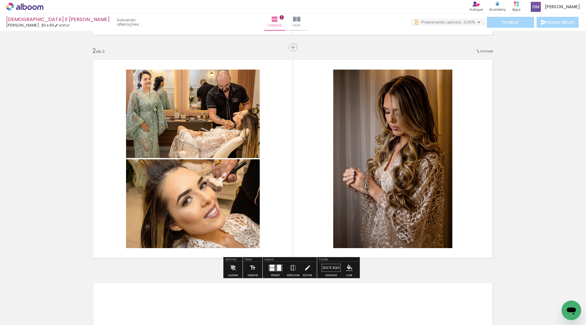
scroll to position [0, 0]
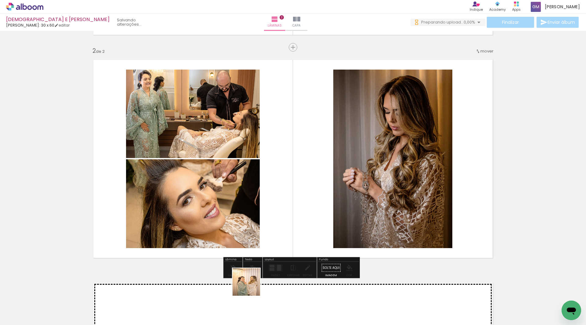
drag, startPoint x: 235, startPoint y: 302, endPoint x: 326, endPoint y: 211, distance: 128.7
click at [320, 202] on quentale-workspace at bounding box center [293, 162] width 586 height 325
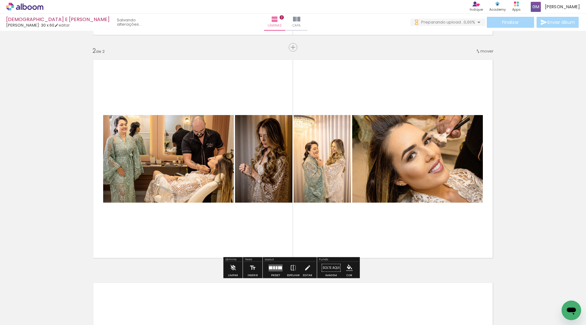
click at [274, 268] on quentale-layouter at bounding box center [276, 267] width 14 height 7
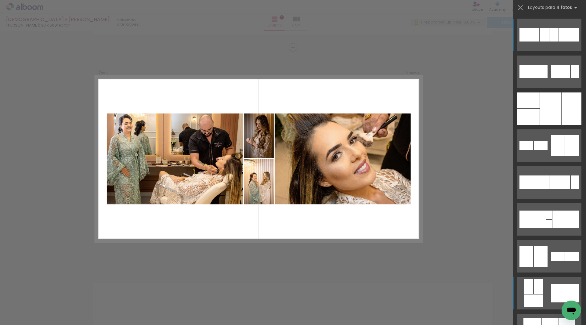
scroll to position [61, 0]
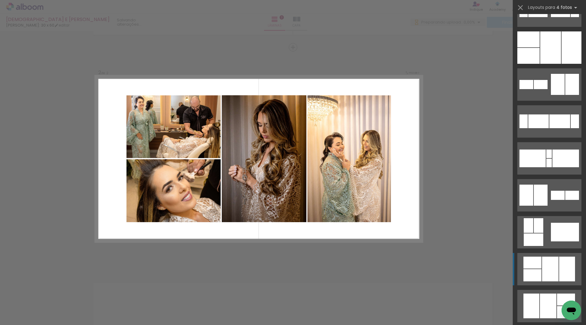
click at [556, 64] on div at bounding box center [550, 47] width 21 height 32
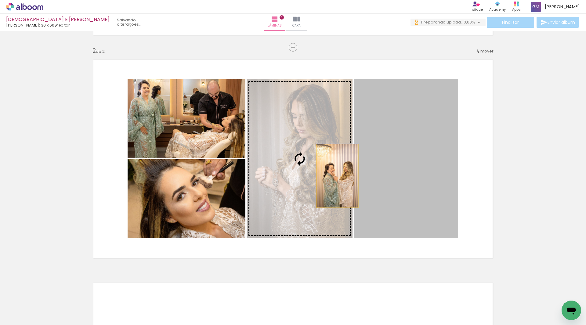
drag, startPoint x: 412, startPoint y: 180, endPoint x: 335, endPoint y: 176, distance: 76.5
click at [0, 0] on slot at bounding box center [0, 0] width 0 height 0
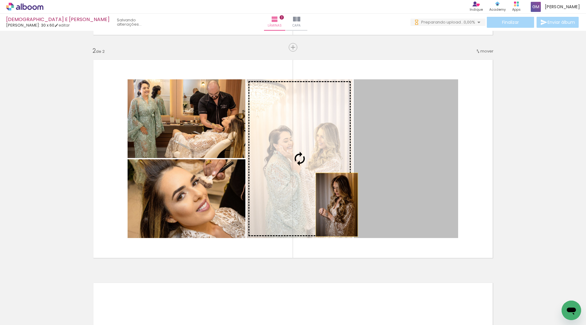
drag, startPoint x: 403, startPoint y: 210, endPoint x: 334, endPoint y: 205, distance: 69.2
click at [0, 0] on slot at bounding box center [0, 0] width 0 height 0
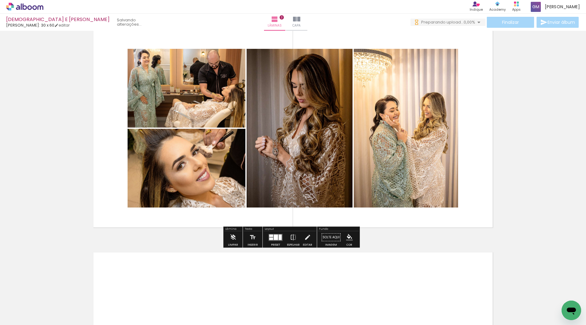
scroll to position [217, 0]
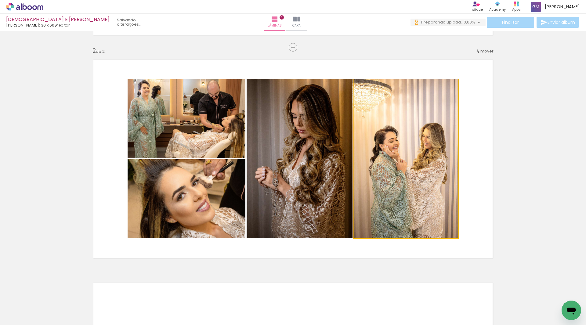
drag, startPoint x: 408, startPoint y: 188, endPoint x: 319, endPoint y: 177, distance: 89.5
click at [0, 0] on slot at bounding box center [0, 0] width 0 height 0
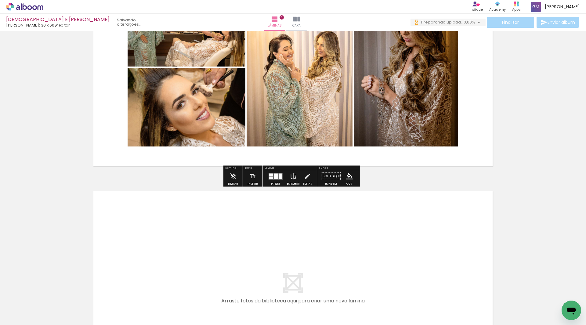
scroll to position [369, 0]
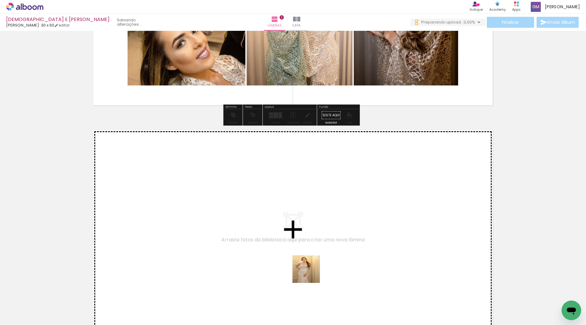
drag, startPoint x: 337, startPoint y: 305, endPoint x: 358, endPoint y: 308, distance: 20.3
click at [289, 245] on quentale-workspace at bounding box center [293, 162] width 586 height 325
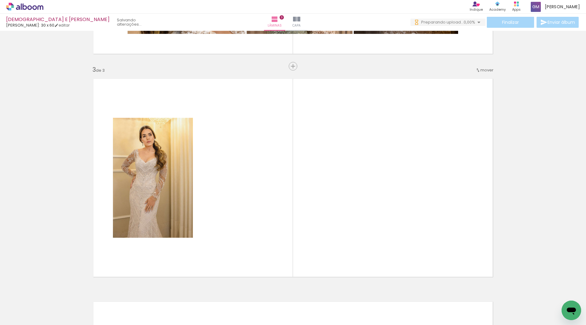
scroll to position [440, 0]
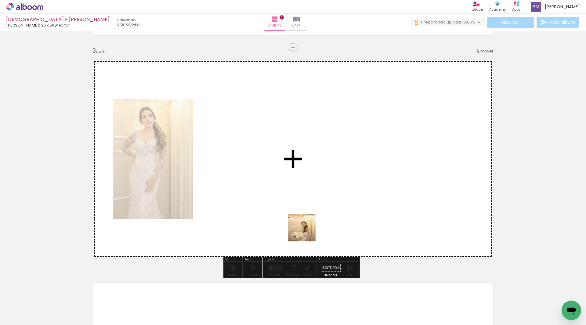
drag, startPoint x: 373, startPoint y: 313, endPoint x: 307, endPoint y: 232, distance: 104.8
click at [307, 232] on quentale-workspace at bounding box center [293, 162] width 586 height 325
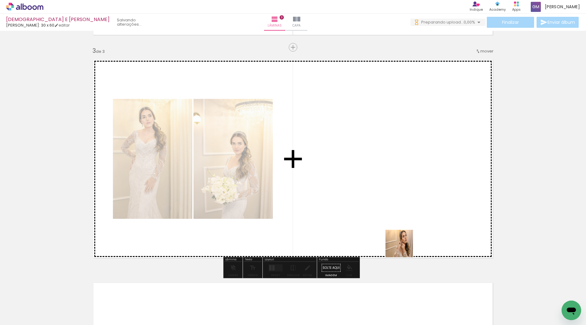
drag, startPoint x: 402, startPoint y: 265, endPoint x: 404, endPoint y: 206, distance: 59.3
click at [404, 206] on quentale-workspace at bounding box center [293, 162] width 586 height 325
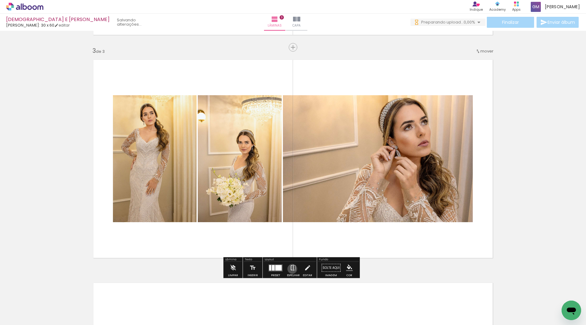
click at [291, 269] on iron-icon at bounding box center [293, 268] width 7 height 12
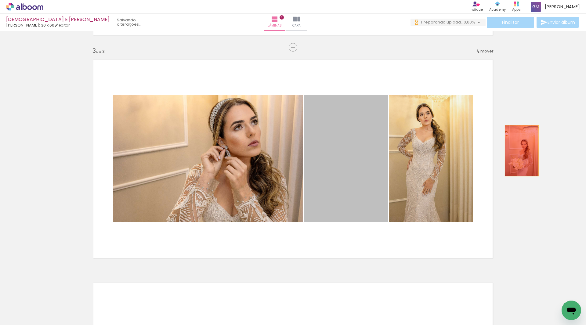
drag, startPoint x: 353, startPoint y: 187, endPoint x: 520, endPoint y: 151, distance: 170.3
click at [520, 151] on div "Inserir lâmina 1 de 3 Inserir lâmina 2 de 3 Inserir lâmina 3 de 3" at bounding box center [293, 39] width 586 height 893
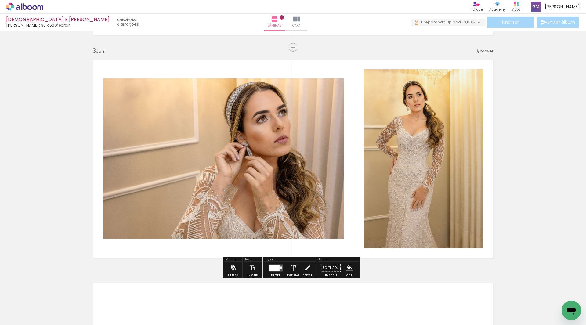
click at [275, 270] on div at bounding box center [274, 268] width 11 height 6
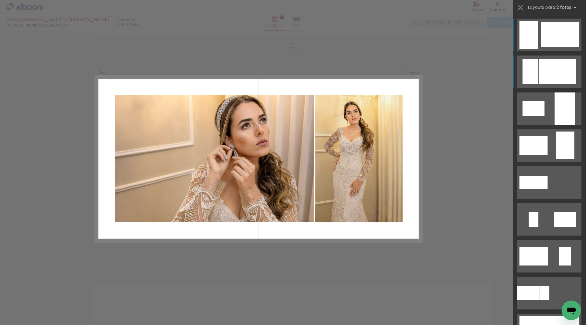
click at [554, 47] on div at bounding box center [560, 34] width 38 height 25
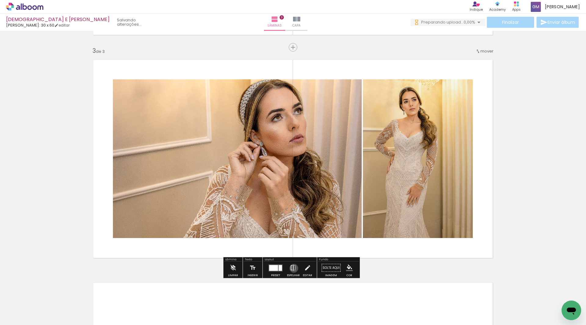
click at [293, 268] on iron-icon at bounding box center [293, 268] width 7 height 12
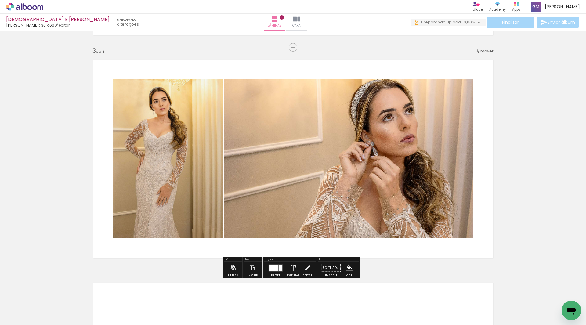
scroll to position [532, 0]
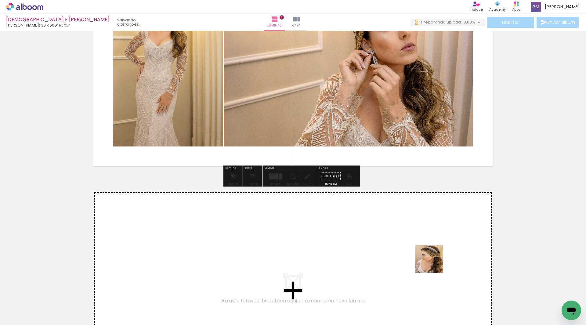
drag, startPoint x: 435, startPoint y: 305, endPoint x: 434, endPoint y: 264, distance: 41.2
click at [434, 264] on quentale-workspace at bounding box center [293, 162] width 586 height 325
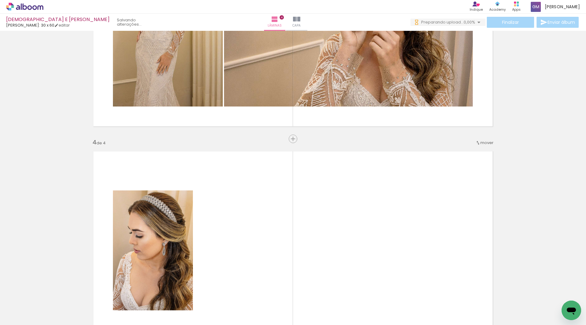
scroll to position [602, 0]
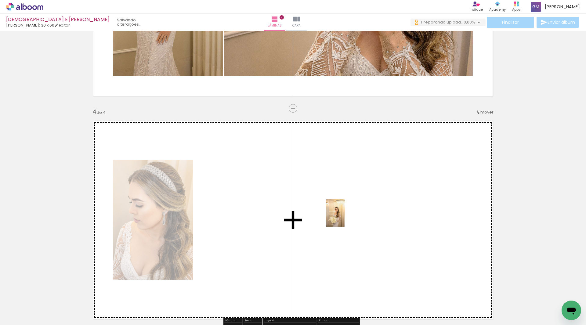
drag, startPoint x: 369, startPoint y: 305, endPoint x: 345, endPoint y: 218, distance: 90.9
click at [345, 218] on quentale-workspace at bounding box center [293, 162] width 586 height 325
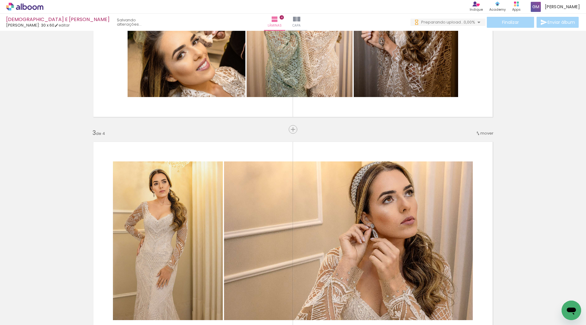
scroll to position [266, 0]
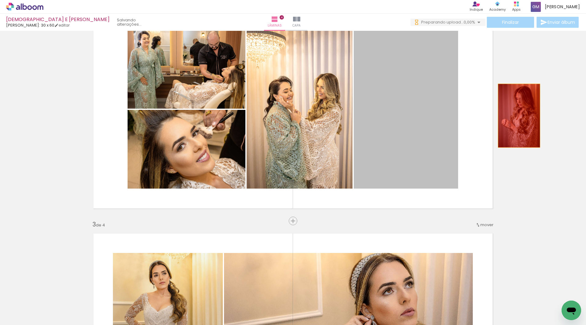
drag, startPoint x: 420, startPoint y: 114, endPoint x: 517, endPoint y: 116, distance: 97.1
click at [517, 116] on div "Inserir lâmina 1 de 4 Inserir lâmina 2 de 4 Inserir lâmina 3 de 4 Inserir lâmin…" at bounding box center [293, 325] width 586 height 1116
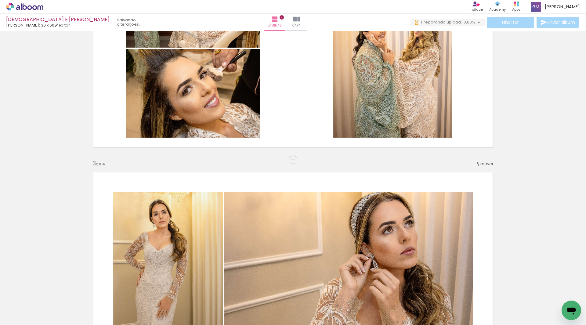
scroll to position [358, 0]
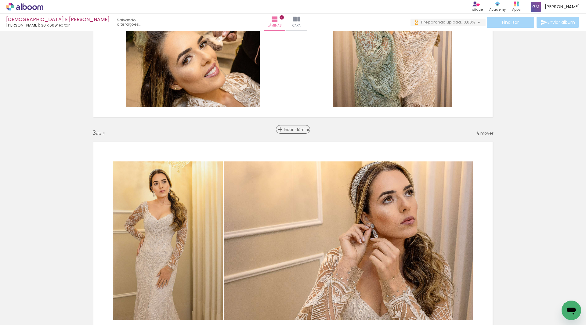
click at [289, 131] on span "Inserir lâmina" at bounding box center [296, 130] width 24 height 4
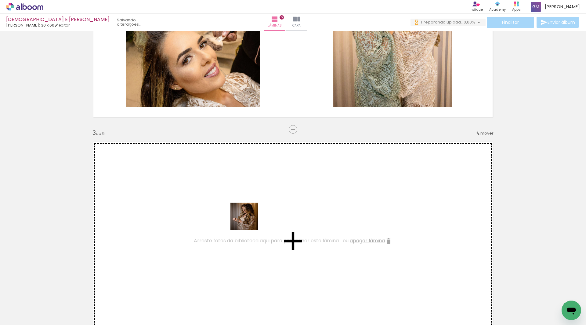
drag, startPoint x: 161, startPoint y: 301, endPoint x: 248, endPoint y: 222, distance: 117.6
click at [250, 220] on quentale-workspace at bounding box center [293, 162] width 586 height 325
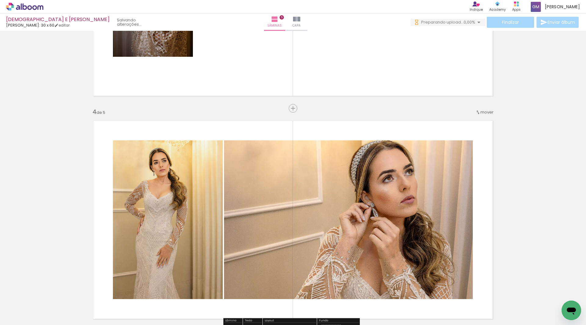
scroll to position [541, 0]
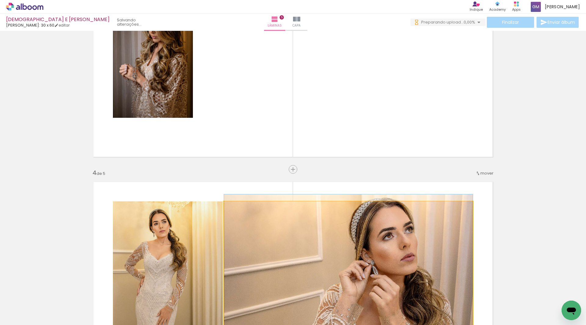
drag, startPoint x: 340, startPoint y: 242, endPoint x: 340, endPoint y: 111, distance: 130.7
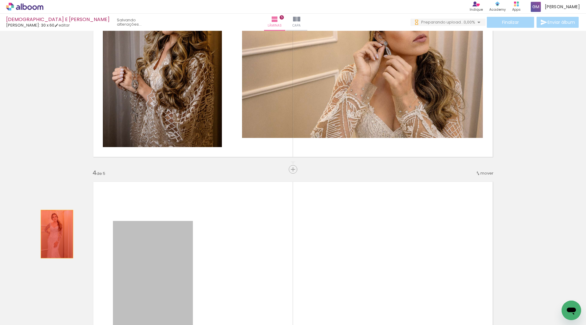
drag, startPoint x: 144, startPoint y: 260, endPoint x: 126, endPoint y: 246, distance: 22.8
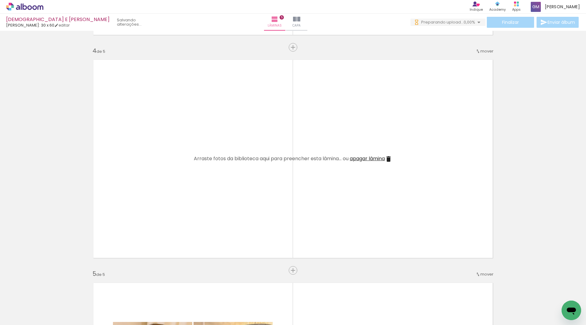
scroll to position [785, 0]
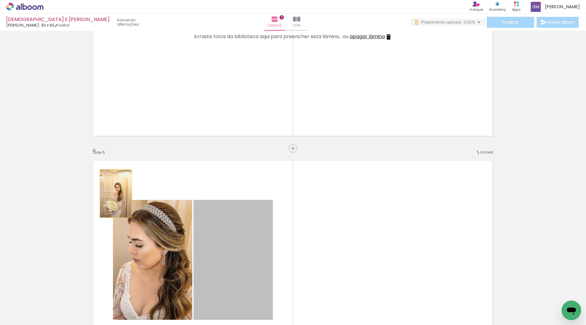
drag, startPoint x: 225, startPoint y: 256, endPoint x: 105, endPoint y: 191, distance: 136.4
click at [107, 191] on quentale-layouter at bounding box center [293, 260] width 409 height 208
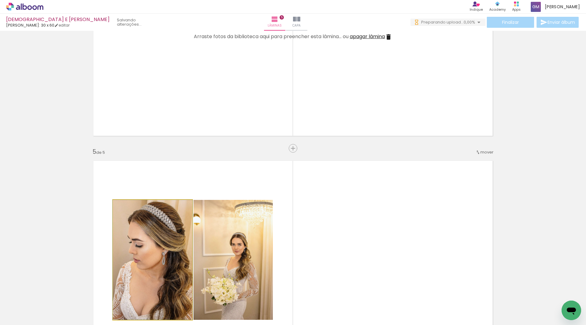
click at [126, 217] on quentale-photo at bounding box center [152, 260] width 79 height 120
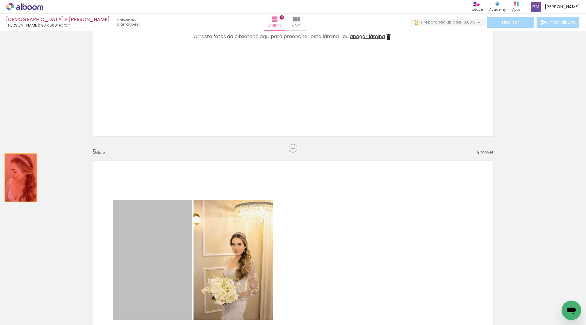
drag, startPoint x: 129, startPoint y: 227, endPoint x: 189, endPoint y: 219, distance: 60.6
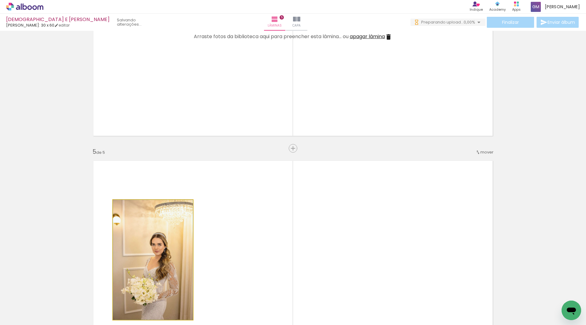
drag, startPoint x: 168, startPoint y: 233, endPoint x: 95, endPoint y: 163, distance: 101.3
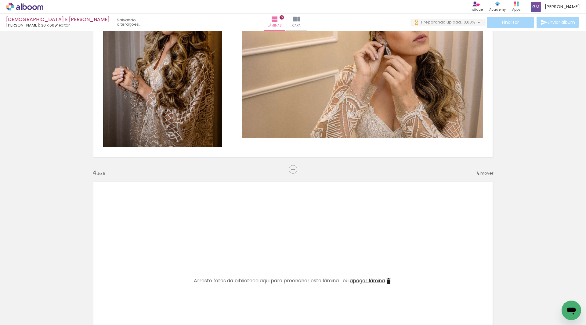
scroll to position [449, 0]
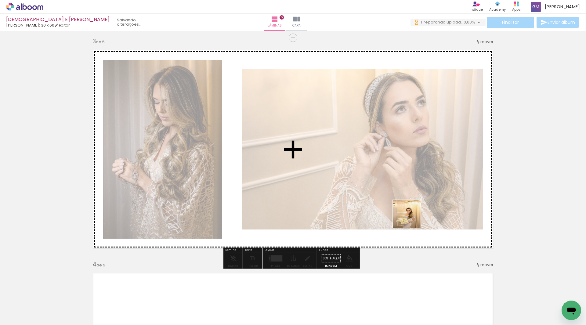
drag, startPoint x: 267, startPoint y: 304, endPoint x: 464, endPoint y: 191, distance: 226.6
click at [464, 191] on quentale-workspace at bounding box center [293, 162] width 586 height 325
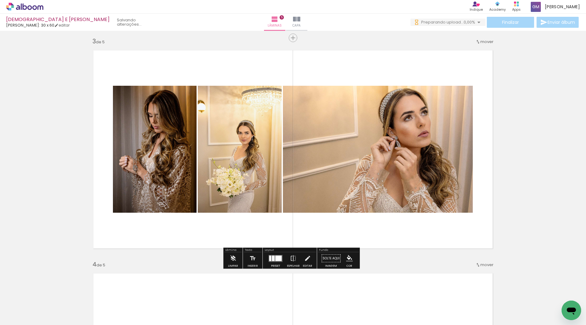
click at [277, 260] on div at bounding box center [278, 258] width 6 height 5
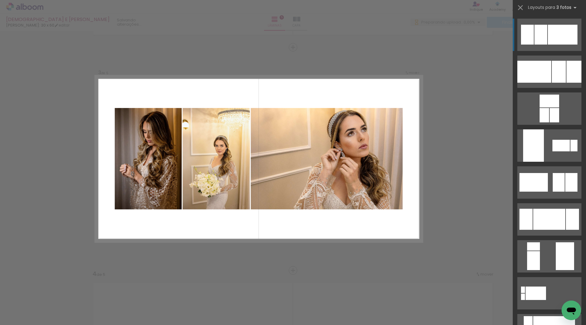
scroll to position [440, 0]
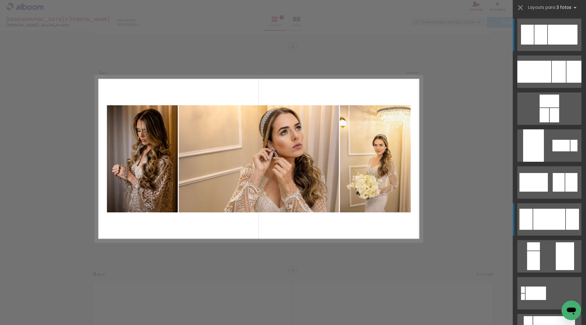
click at [557, 217] on div at bounding box center [549, 219] width 32 height 21
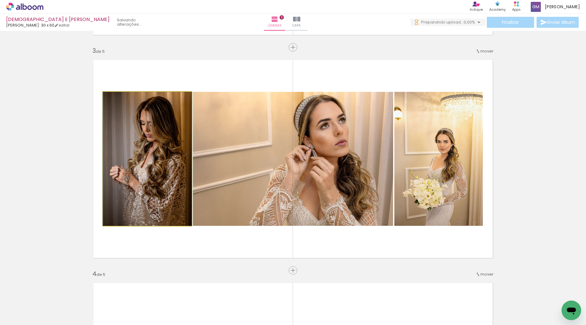
click at [166, 176] on quentale-photo at bounding box center [147, 159] width 89 height 134
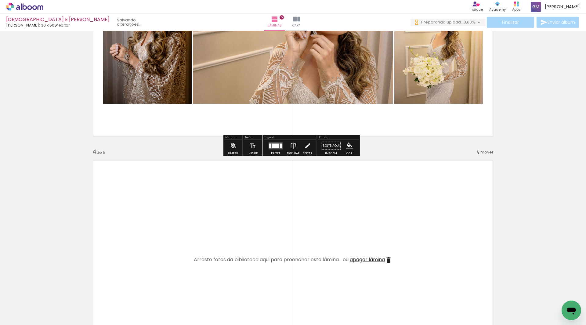
scroll to position [654, 0]
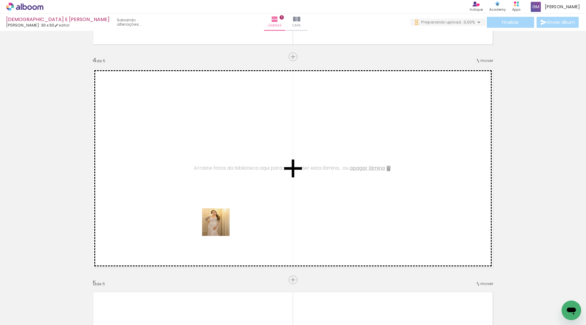
drag, startPoint x: 232, startPoint y: 303, endPoint x: 220, endPoint y: 224, distance: 79.7
click at [220, 224] on quentale-workspace at bounding box center [293, 162] width 586 height 325
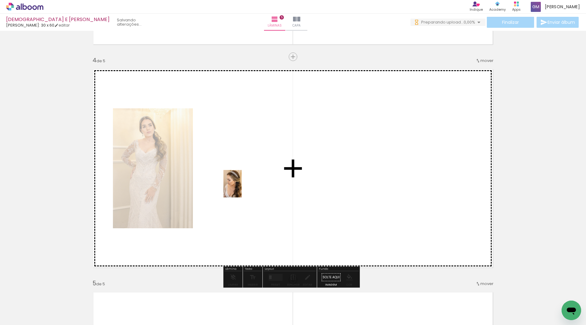
drag, startPoint x: 332, startPoint y: 306, endPoint x: 242, endPoint y: 188, distance: 147.7
click at [242, 188] on quentale-workspace at bounding box center [293, 162] width 586 height 325
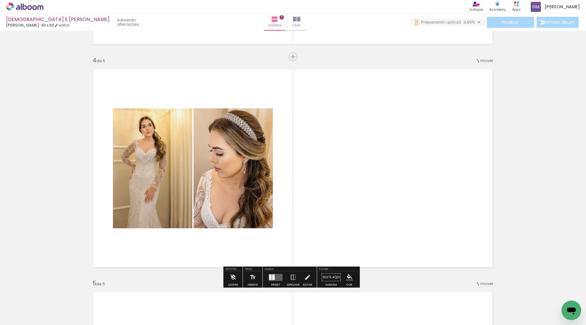
click at [75, 307] on div at bounding box center [60, 305] width 27 height 18
click at [269, 276] on div at bounding box center [270, 277] width 2 height 5
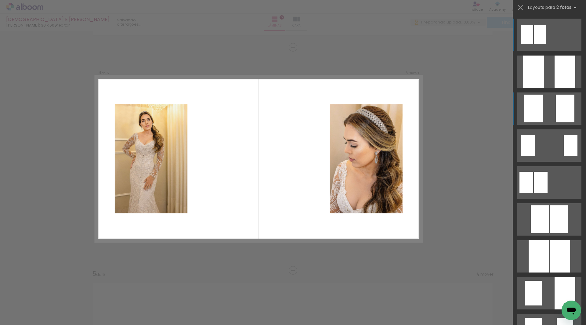
scroll to position [663, 0]
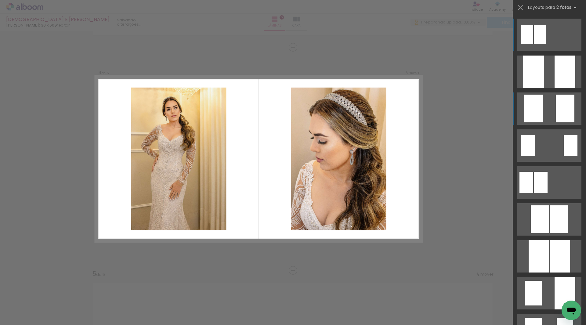
click at [546, 44] on div at bounding box center [540, 34] width 12 height 19
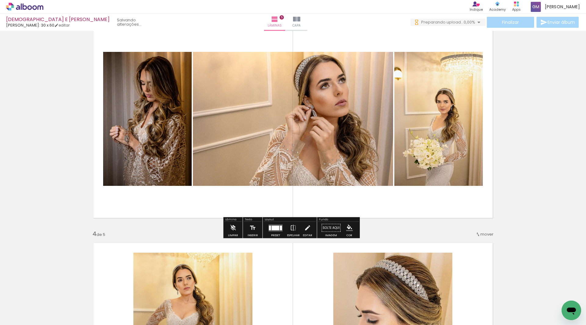
scroll to position [541, 0]
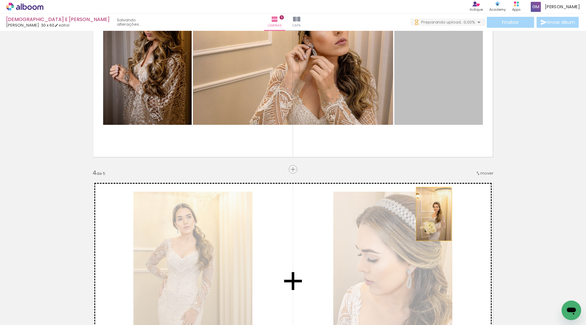
drag, startPoint x: 450, startPoint y: 94, endPoint x: 426, endPoint y: 227, distance: 135.2
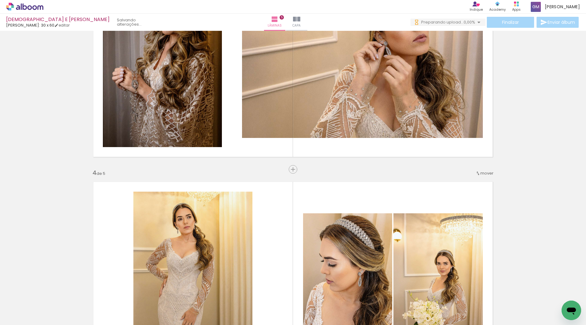
scroll to position [480, 0]
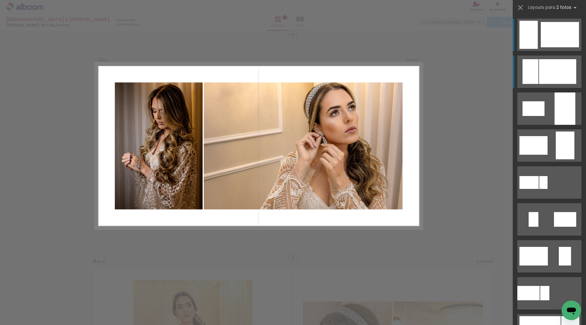
scroll to position [440, 0]
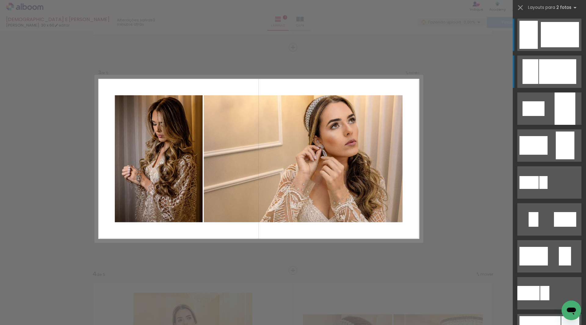
click at [564, 47] on div at bounding box center [560, 34] width 38 height 25
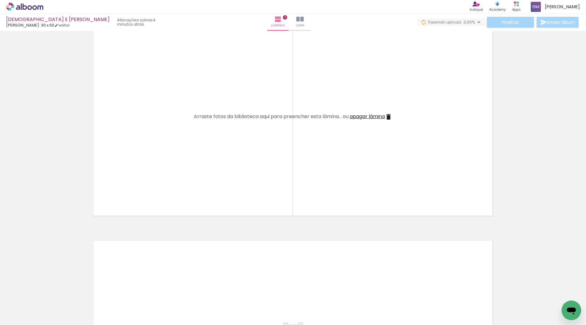
scroll to position [0, 289]
drag, startPoint x: 209, startPoint y: 255, endPoint x: 205, endPoint y: 182, distance: 73.4
click at [205, 182] on quentale-workspace at bounding box center [293, 162] width 586 height 325
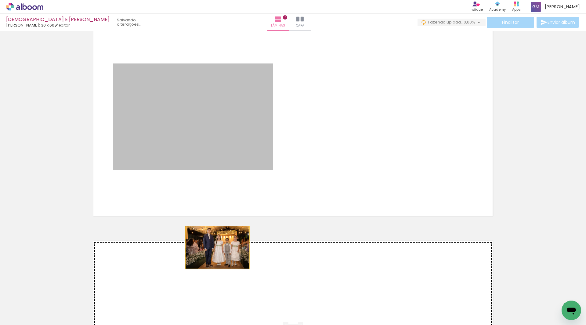
drag, startPoint x: 213, startPoint y: 220, endPoint x: 235, endPoint y: 289, distance: 72.8
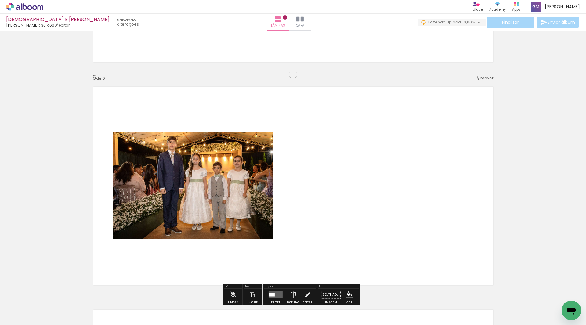
scroll to position [1110, 0]
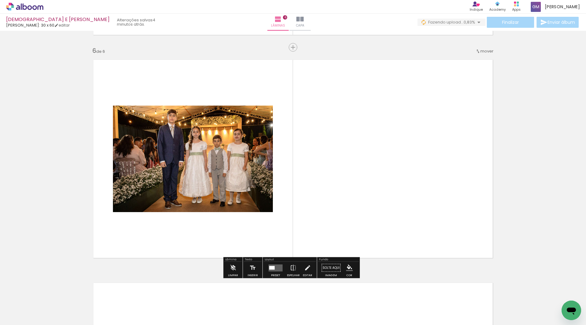
drag, startPoint x: 249, startPoint y: 308, endPoint x: 219, endPoint y: 201, distance: 111.6
click at [26, 306] on div at bounding box center [11, 305] width 27 height 18
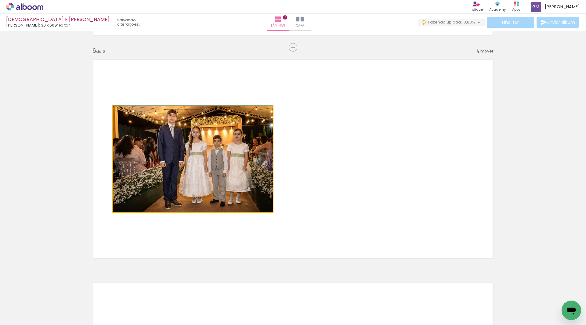
drag, startPoint x: 209, startPoint y: 166, endPoint x: 63, endPoint y: 165, distance: 146.3
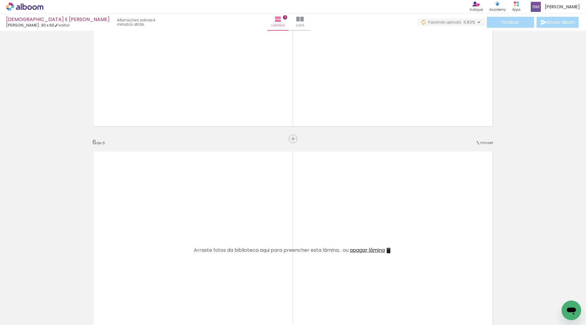
scroll to position [926, 0]
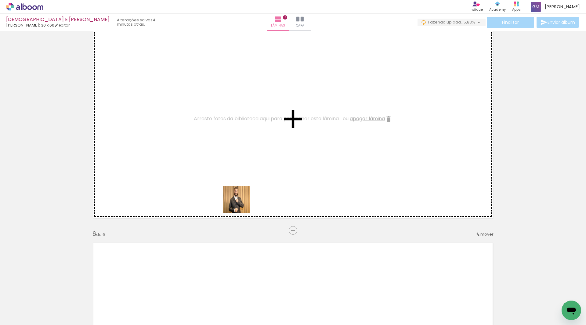
drag, startPoint x: 252, startPoint y: 280, endPoint x: 290, endPoint y: 289, distance: 38.5
click at [241, 205] on quentale-workspace at bounding box center [293, 162] width 586 height 325
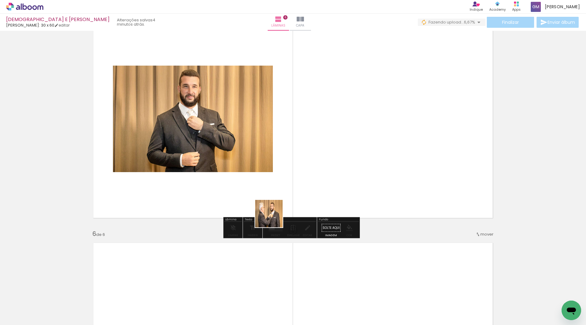
drag, startPoint x: 284, startPoint y: 299, endPoint x: 266, endPoint y: 185, distance: 115.4
click at [266, 185] on quentale-workspace at bounding box center [293, 162] width 586 height 325
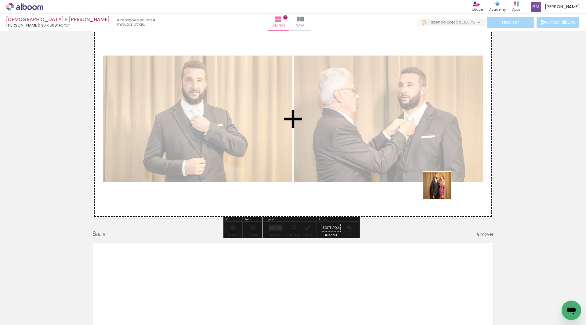
drag, startPoint x: 322, startPoint y: 309, endPoint x: 442, endPoint y: 190, distance: 168.4
click at [442, 190] on quentale-workspace at bounding box center [293, 162] width 586 height 325
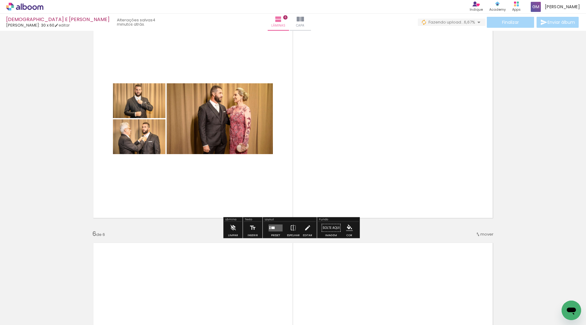
click at [274, 227] on quentale-layouter at bounding box center [276, 227] width 14 height 7
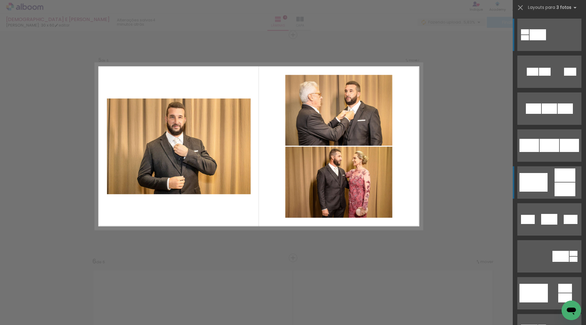
click at [546, 40] on div at bounding box center [538, 34] width 16 height 11
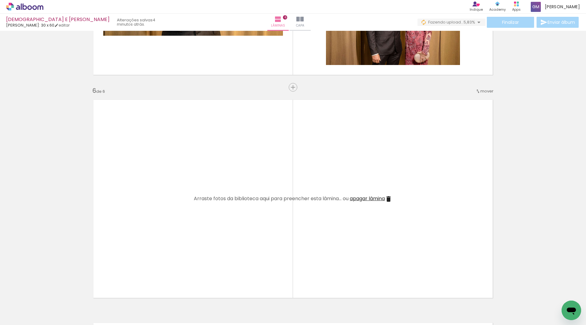
scroll to position [1131, 0]
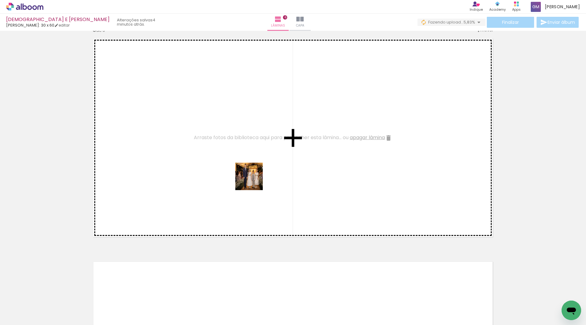
drag, startPoint x: 212, startPoint y: 308, endPoint x: 255, endPoint y: 174, distance: 140.0
click at [255, 174] on quentale-workspace at bounding box center [293, 162] width 586 height 325
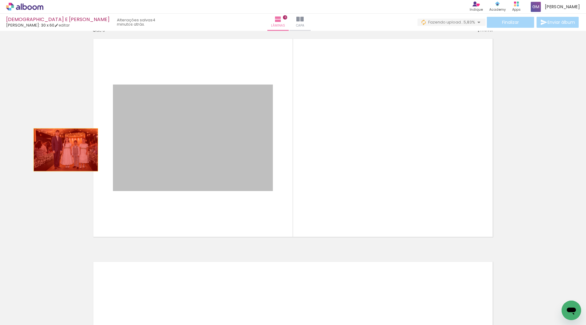
drag, startPoint x: 179, startPoint y: 146, endPoint x: 59, endPoint y: 153, distance: 120.6
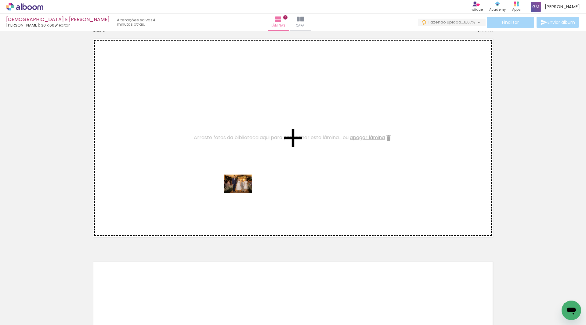
drag, startPoint x: 222, startPoint y: 301, endPoint x: 243, endPoint y: 193, distance: 110.3
click at [243, 193] on quentale-workspace at bounding box center [293, 162] width 586 height 325
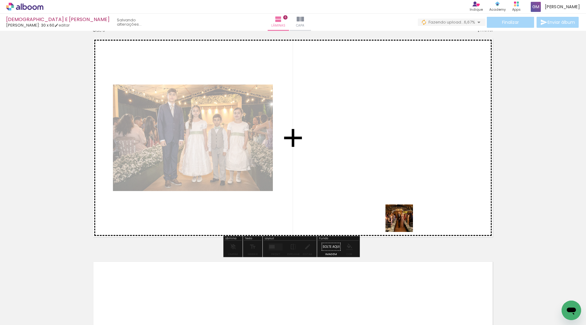
drag, startPoint x: 422, startPoint y: 308, endPoint x: 486, endPoint y: 280, distance: 69.6
click at [400, 208] on quentale-workspace at bounding box center [293, 162] width 586 height 325
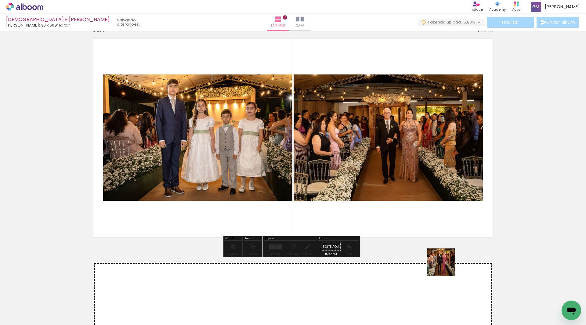
drag, startPoint x: 460, startPoint y: 309, endPoint x: 483, endPoint y: 286, distance: 32.6
click at [426, 225] on quentale-workspace at bounding box center [293, 162] width 586 height 325
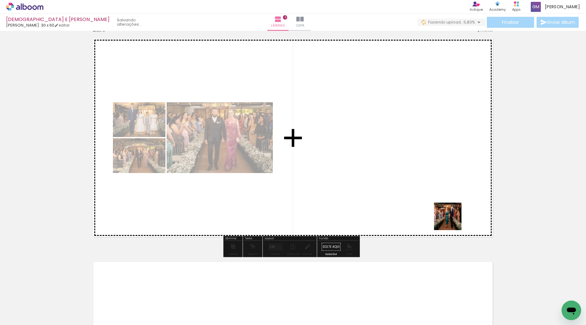
drag, startPoint x: 493, startPoint y: 306, endPoint x: 441, endPoint y: 210, distance: 108.4
click at [442, 201] on quentale-workspace at bounding box center [293, 162] width 586 height 325
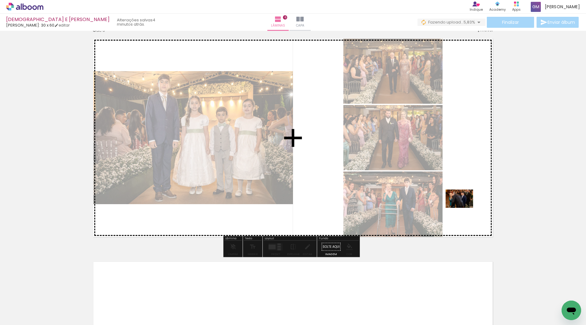
drag, startPoint x: 531, startPoint y: 308, endPoint x: 464, endPoint y: 208, distance: 120.4
click at [464, 208] on quentale-workspace at bounding box center [293, 162] width 586 height 325
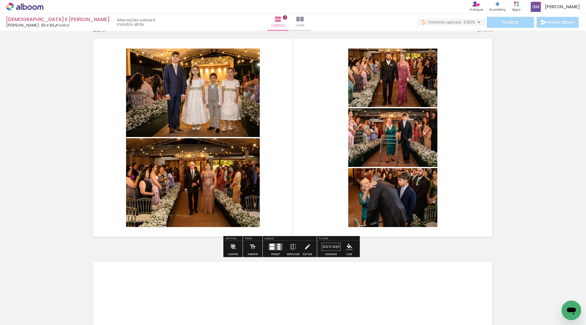
click at [271, 247] on div at bounding box center [272, 248] width 5 height 3
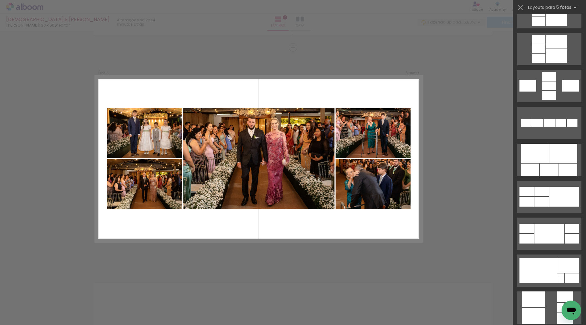
scroll to position [336, 0]
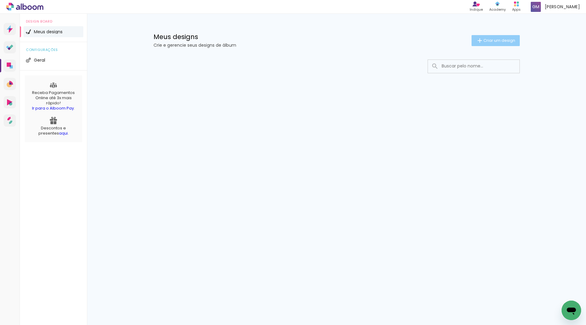
click at [493, 41] on span "Criar um design" at bounding box center [500, 40] width 32 height 4
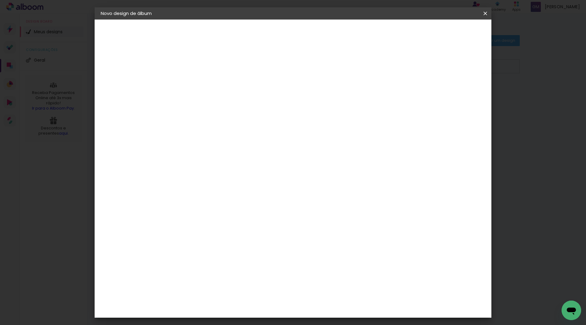
click at [201, 82] on input at bounding box center [201, 81] width 0 height 9
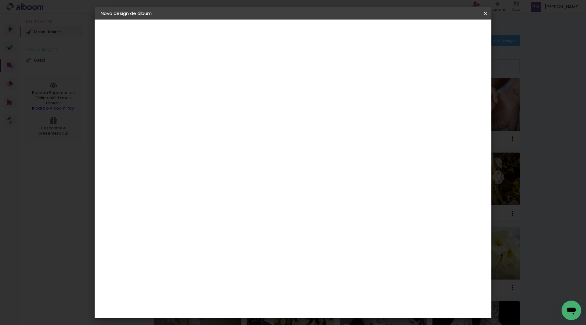
type input "[DEMOGRAPHIC_DATA] E [PERSON_NAME]"
type paper-input "[DEMOGRAPHIC_DATA] E [PERSON_NAME]"
click at [0, 0] on slot "Avançar" at bounding box center [0, 0] width 0 height 0
click at [247, 115] on input at bounding box center [216, 116] width 62 height 8
type input "LUI"
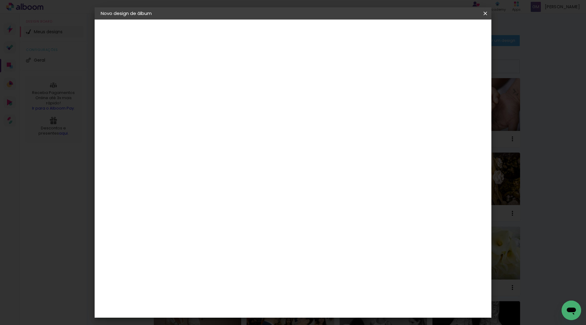
type paper-input "LUI"
click at [226, 136] on div "[PERSON_NAME]" at bounding box center [217, 138] width 41 height 5
click at [0, 0] on slot "Avançar" at bounding box center [0, 0] width 0 height 0
click at [224, 102] on input "text" at bounding box center [213, 106] width 24 height 9
click at [311, 113] on paper-item "Slim Book" at bounding box center [333, 113] width 122 height 12
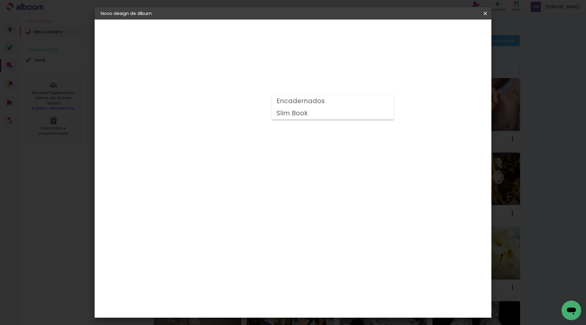
type input "Slim Book"
click at [242, 179] on span "25 x 60" at bounding box center [227, 185] width 28 height 13
click at [0, 0] on slot "Avançar" at bounding box center [0, 0] width 0 height 0
click at [447, 32] on span "Iniciar design" at bounding box center [434, 32] width 28 height 4
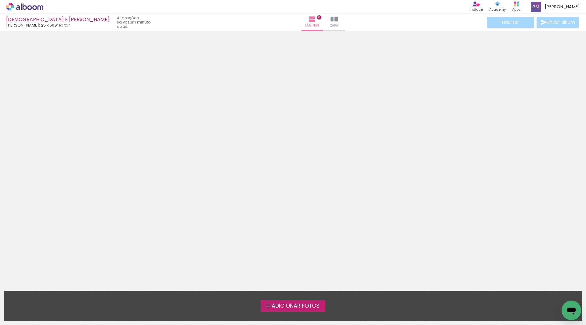
click at [295, 304] on span "Adicionar Fotos" at bounding box center [296, 306] width 48 height 5
click at [0, 0] on input "file" at bounding box center [0, 0] width 0 height 0
click at [289, 305] on span "Adicionar Fotos" at bounding box center [296, 306] width 48 height 5
click at [0, 0] on input "file" at bounding box center [0, 0] width 0 height 0
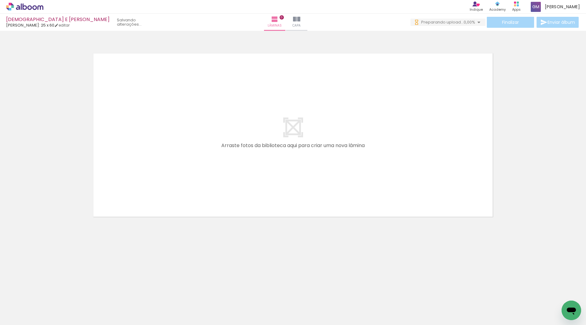
scroll to position [0, 834]
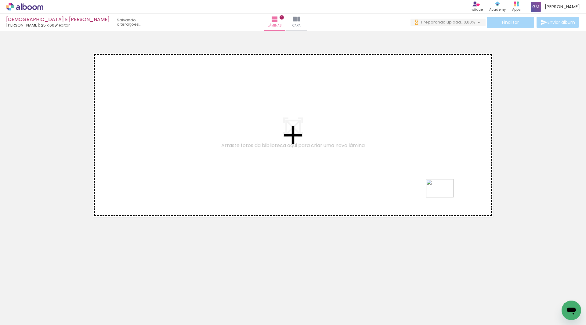
drag, startPoint x: 522, startPoint y: 305, endPoint x: 445, endPoint y: 198, distance: 132.2
click at [445, 198] on quentale-workspace at bounding box center [293, 162] width 586 height 325
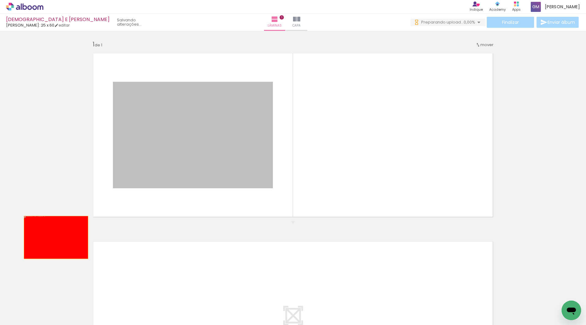
drag, startPoint x: 208, startPoint y: 132, endPoint x: 53, endPoint y: 238, distance: 187.7
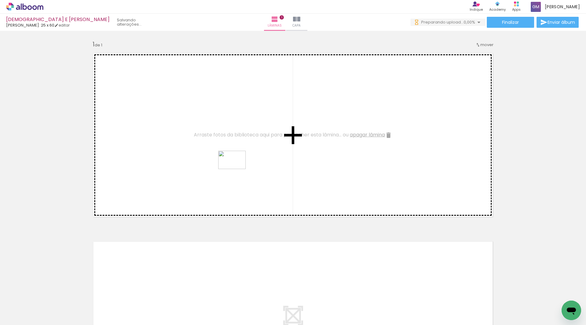
drag, startPoint x: 326, startPoint y: 309, endPoint x: 237, endPoint y: 169, distance: 166.0
click at [237, 169] on quentale-workspace at bounding box center [293, 162] width 586 height 325
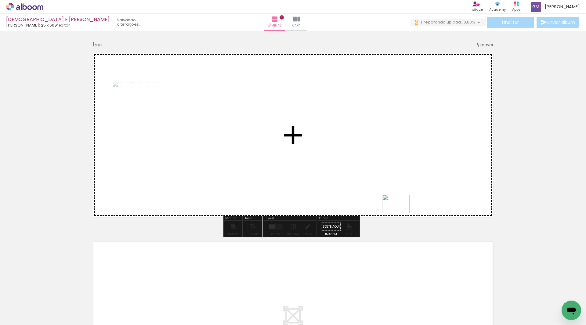
drag, startPoint x: 358, startPoint y: 288, endPoint x: 401, endPoint y: 213, distance: 86.0
click at [401, 213] on quentale-workspace at bounding box center [293, 162] width 586 height 325
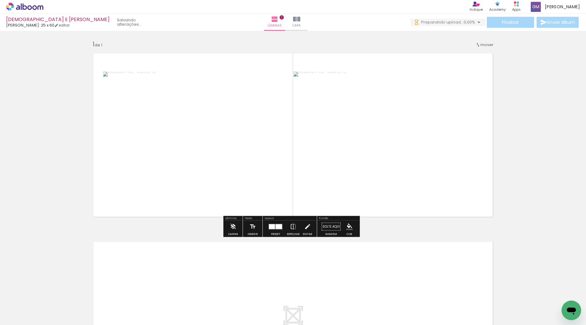
click at [280, 227] on div at bounding box center [279, 226] width 6 height 5
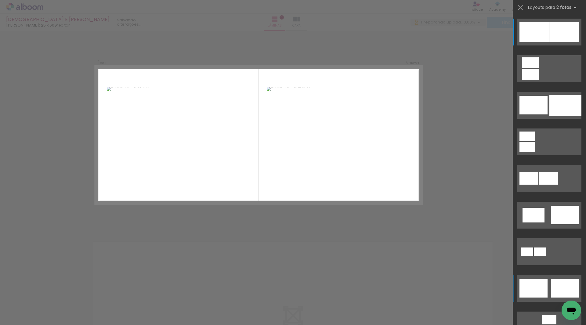
click at [552, 42] on div at bounding box center [565, 32] width 30 height 20
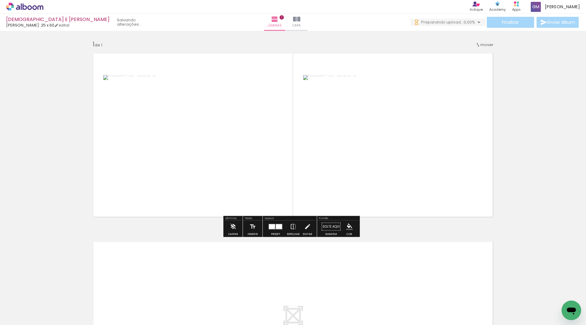
scroll to position [92, 0]
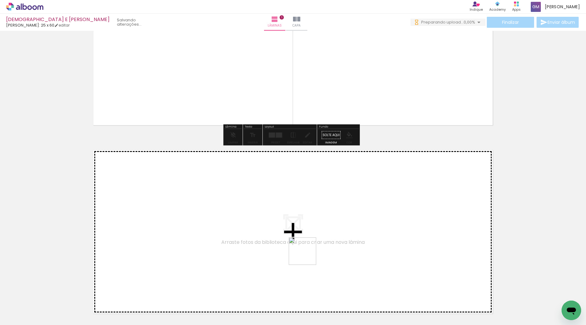
drag, startPoint x: 293, startPoint y: 306, endPoint x: 307, endPoint y: 256, distance: 52.5
click at [307, 256] on quentale-workspace at bounding box center [293, 162] width 586 height 325
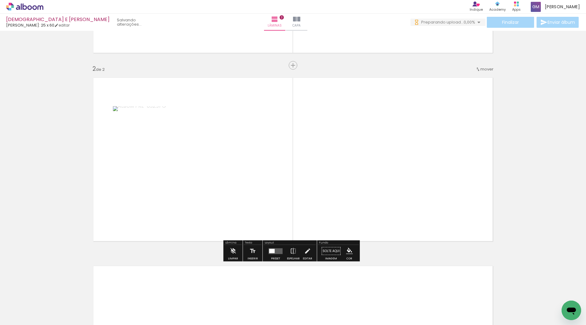
scroll to position [165, 0]
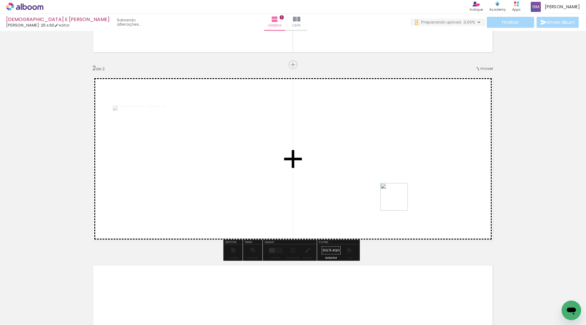
drag, startPoint x: 260, startPoint y: 306, endPoint x: 389, endPoint y: 227, distance: 151.2
click at [399, 201] on quentale-workspace at bounding box center [293, 162] width 586 height 325
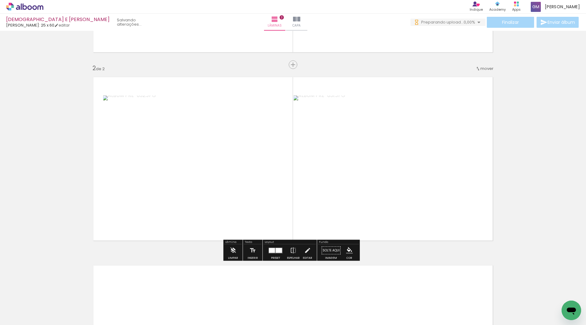
click at [277, 251] on div at bounding box center [279, 250] width 6 height 5
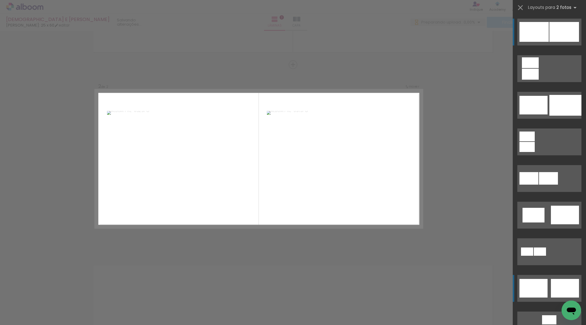
click at [555, 42] on div at bounding box center [565, 32] width 30 height 20
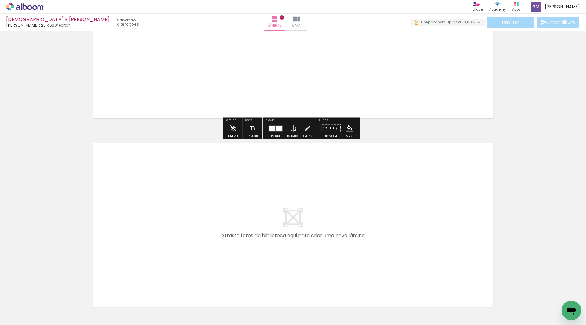
scroll to position [0, 0]
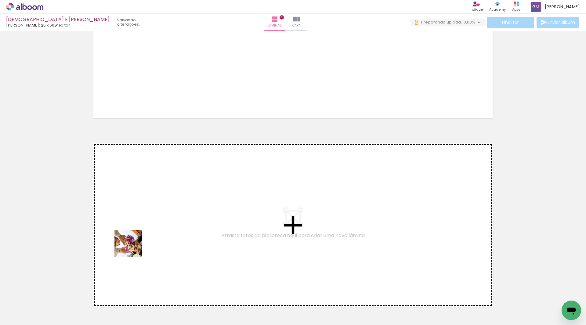
drag, startPoint x: 65, startPoint y: 307, endPoint x: 133, endPoint y: 248, distance: 89.2
click at [133, 248] on quentale-workspace at bounding box center [293, 162] width 586 height 325
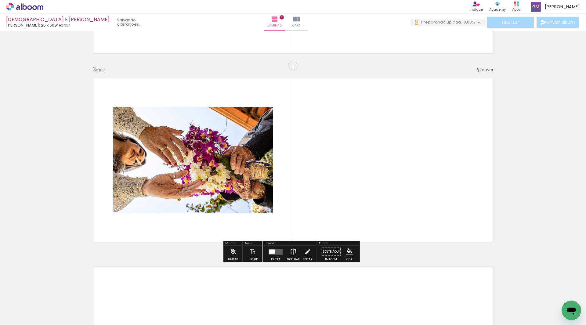
scroll to position [353, 0]
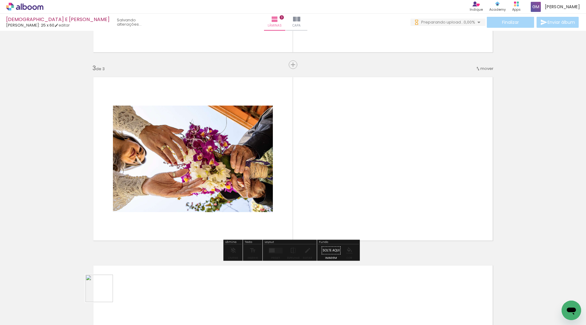
drag, startPoint x: 97, startPoint y: 303, endPoint x: 177, endPoint y: 282, distance: 83.1
click at [155, 240] on quentale-workspace at bounding box center [293, 162] width 586 height 325
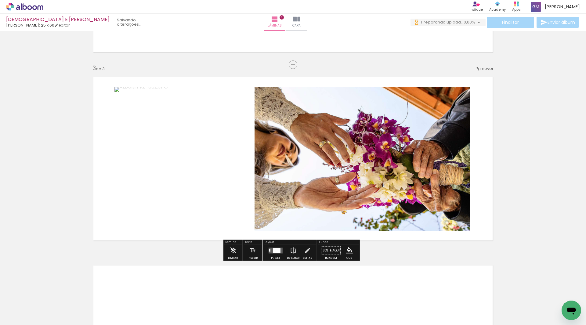
drag, startPoint x: 194, startPoint y: 303, endPoint x: 313, endPoint y: 240, distance: 134.7
click at [253, 206] on quentale-workspace at bounding box center [293, 162] width 586 height 325
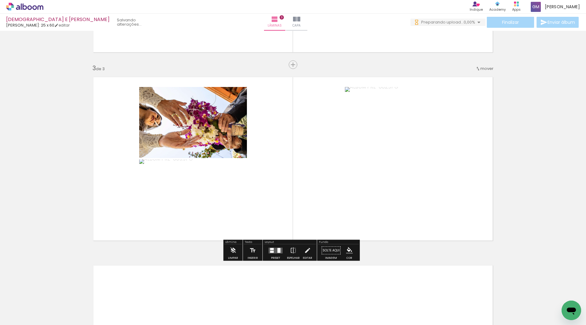
click at [278, 249] on div at bounding box center [279, 250] width 3 height 5
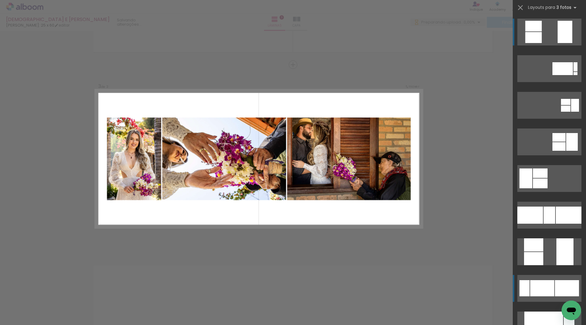
click at [552, 45] on quentale-layouter at bounding box center [550, 32] width 64 height 27
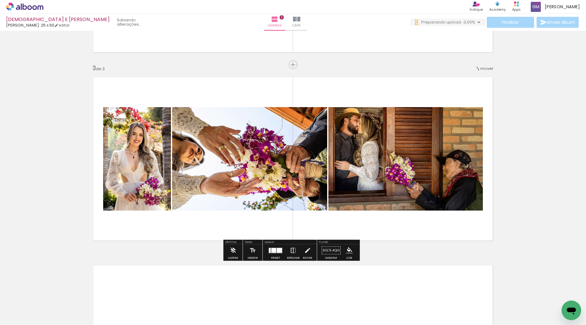
click at [292, 249] on iron-icon at bounding box center [293, 251] width 7 height 12
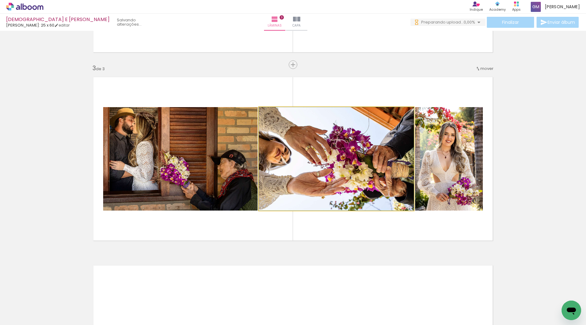
drag, startPoint x: 305, startPoint y: 181, endPoint x: 217, endPoint y: 180, distance: 87.3
click at [0, 0] on slot at bounding box center [0, 0] width 0 height 0
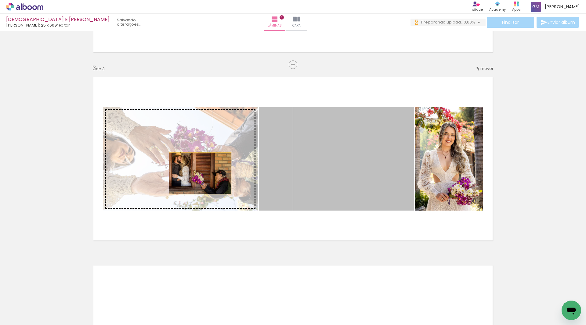
drag, startPoint x: 347, startPoint y: 178, endPoint x: 198, endPoint y: 173, distance: 148.8
click at [0, 0] on slot at bounding box center [0, 0] width 0 height 0
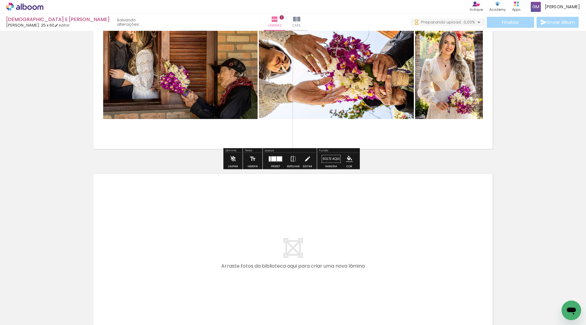
scroll to position [475, 0]
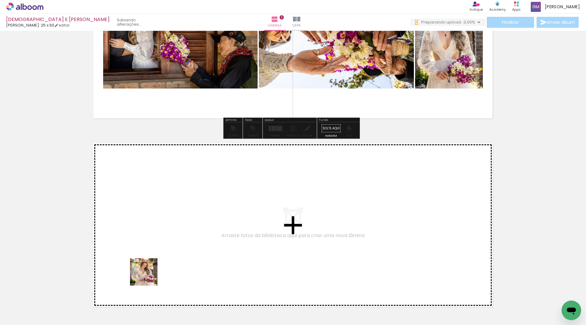
drag, startPoint x: 132, startPoint y: 302, endPoint x: 163, endPoint y: 247, distance: 63.3
click at [163, 247] on quentale-workspace at bounding box center [293, 162] width 586 height 325
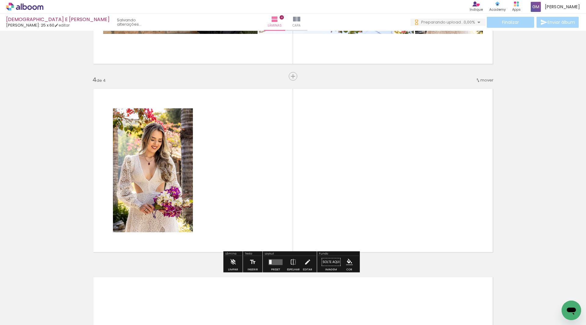
scroll to position [541, 0]
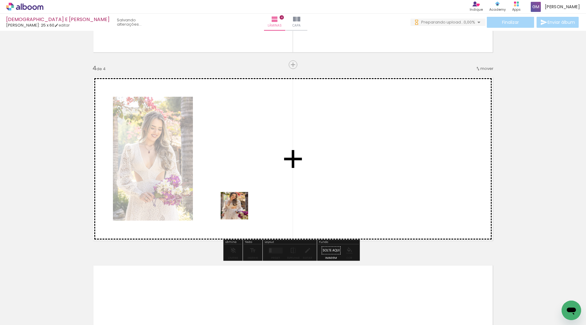
drag, startPoint x: 211, startPoint y: 247, endPoint x: 243, endPoint y: 230, distance: 36.1
click at [239, 210] on quentale-workspace at bounding box center [293, 162] width 586 height 325
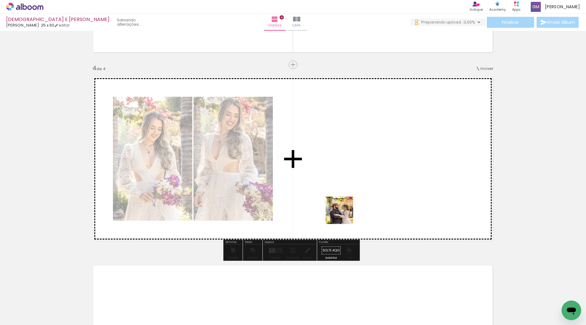
drag, startPoint x: 271, startPoint y: 303, endPoint x: 326, endPoint y: 267, distance: 64.8
click at [343, 218] on quentale-workspace at bounding box center [293, 162] width 586 height 325
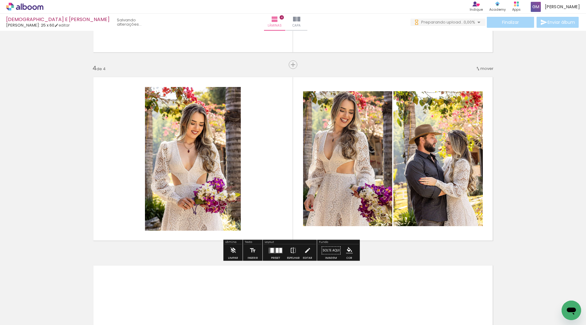
drag, startPoint x: 342, startPoint y: 305, endPoint x: 295, endPoint y: 245, distance: 75.5
click at [421, 203] on quentale-workspace at bounding box center [293, 162] width 586 height 325
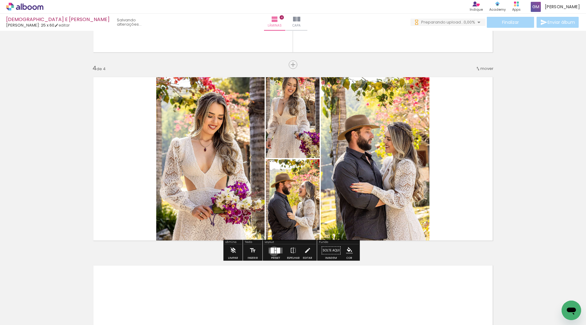
click at [273, 251] on div at bounding box center [272, 251] width 3 height 6
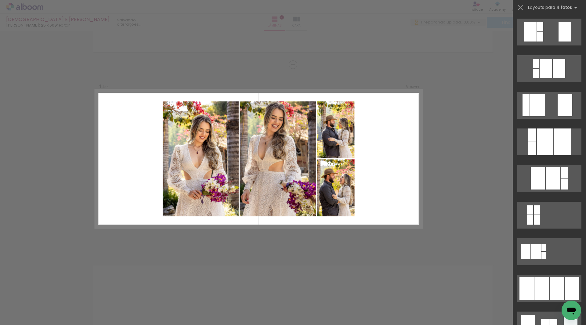
scroll to position [244, 0]
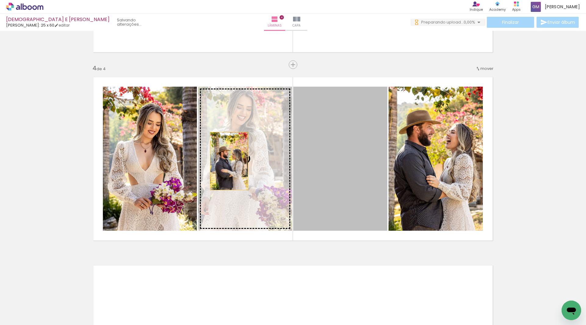
drag, startPoint x: 326, startPoint y: 170, endPoint x: 227, endPoint y: 161, distance: 99.1
click at [0, 0] on slot at bounding box center [0, 0] width 0 height 0
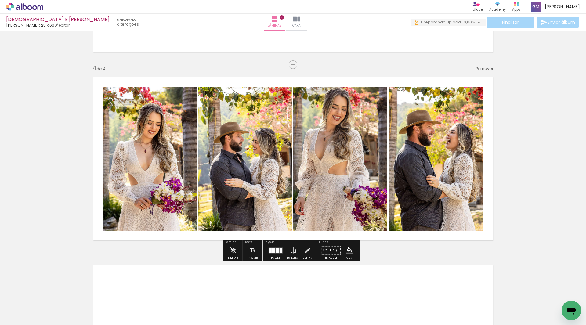
scroll to position [633, 0]
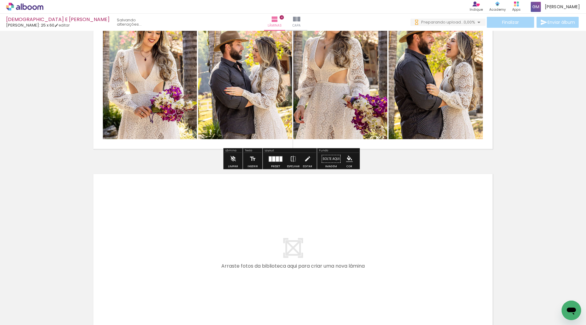
drag, startPoint x: 301, startPoint y: 300, endPoint x: 343, endPoint y: 293, distance: 42.7
click at [285, 262] on quentale-workspace at bounding box center [293, 162] width 586 height 325
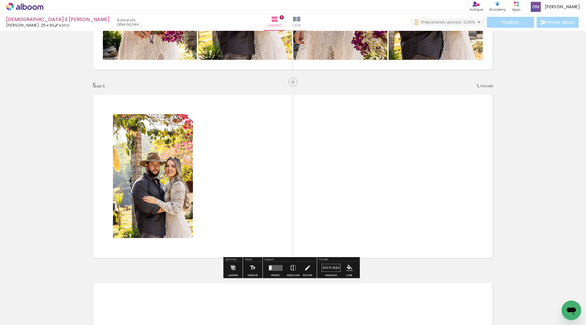
scroll to position [730, 0]
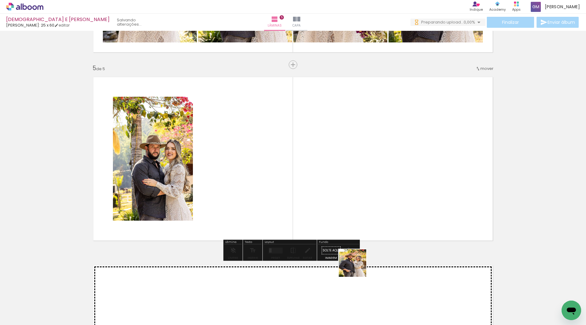
drag, startPoint x: 372, startPoint y: 310, endPoint x: 343, endPoint y: 222, distance: 93.1
click at [343, 222] on quentale-workspace at bounding box center [293, 162] width 586 height 325
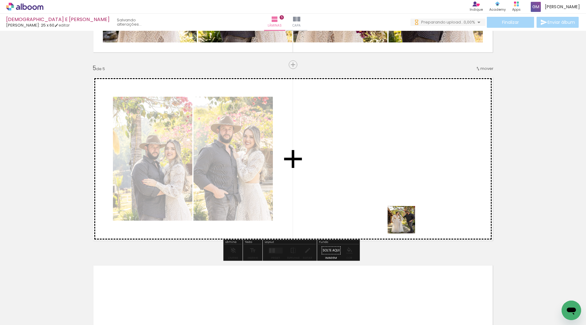
drag, startPoint x: 439, startPoint y: 306, endPoint x: 449, endPoint y: 268, distance: 39.1
click at [406, 224] on quentale-workspace at bounding box center [293, 162] width 586 height 325
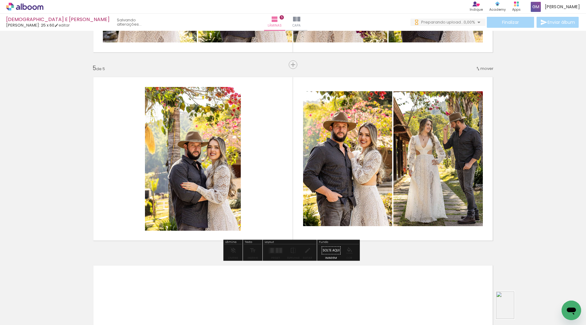
drag, startPoint x: 509, startPoint y: 308, endPoint x: 491, endPoint y: 312, distance: 18.4
click at [514, 309] on div at bounding box center [506, 304] width 18 height 27
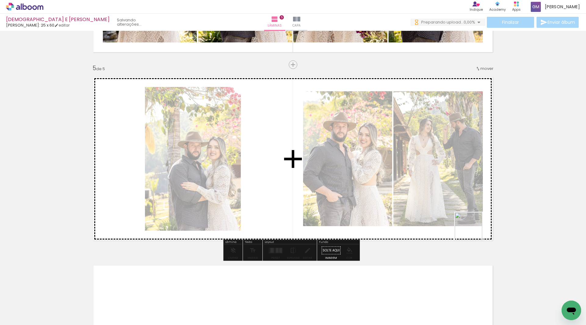
drag, startPoint x: 475, startPoint y: 308, endPoint x: 433, endPoint y: 234, distance: 85.1
click at [479, 202] on quentale-workspace at bounding box center [293, 162] width 586 height 325
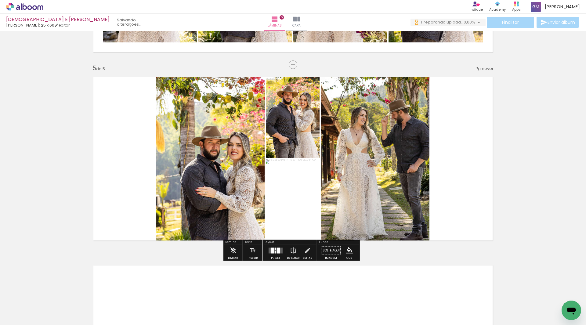
click at [279, 248] on div at bounding box center [278, 251] width 3 height 6
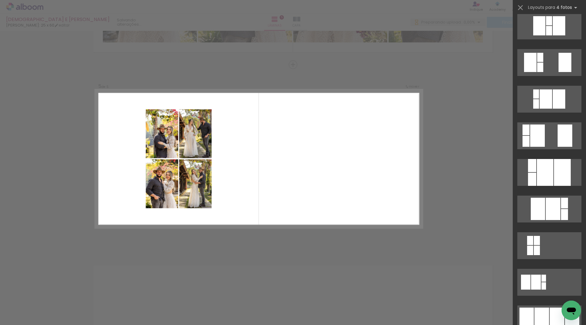
scroll to position [244, 0]
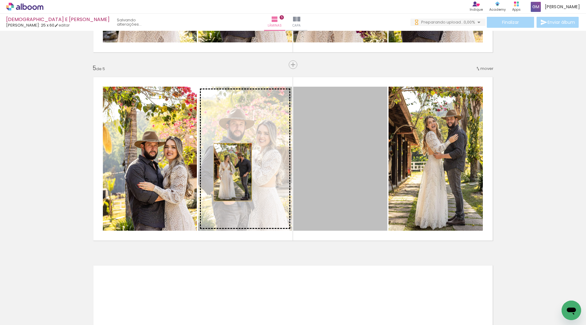
drag, startPoint x: 344, startPoint y: 188, endPoint x: 231, endPoint y: 172, distance: 115.0
click at [0, 0] on slot at bounding box center [0, 0] width 0 height 0
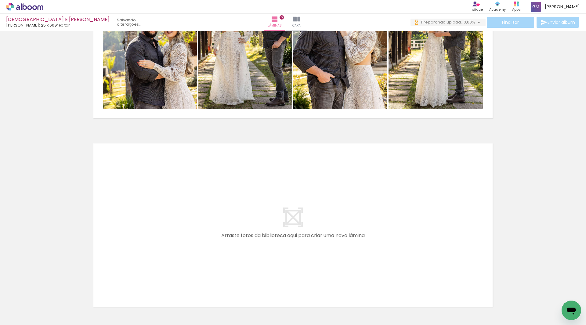
scroll to position [0, 154]
drag, startPoint x: 251, startPoint y: 307, endPoint x: 329, endPoint y: 293, distance: 78.8
click at [242, 236] on quentale-workspace at bounding box center [293, 162] width 586 height 325
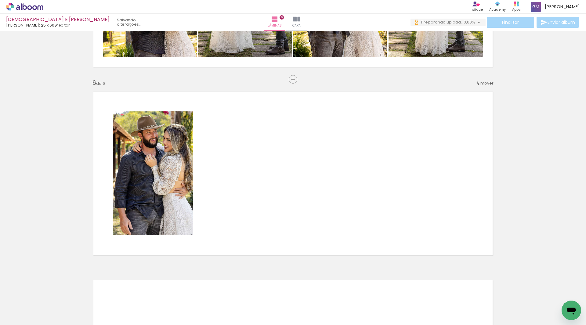
scroll to position [918, 0]
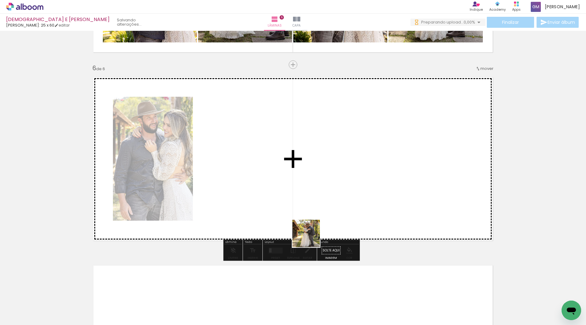
drag, startPoint x: 352, startPoint y: 306, endPoint x: 385, endPoint y: 297, distance: 34.7
click at [311, 238] on quentale-workspace at bounding box center [293, 162] width 586 height 325
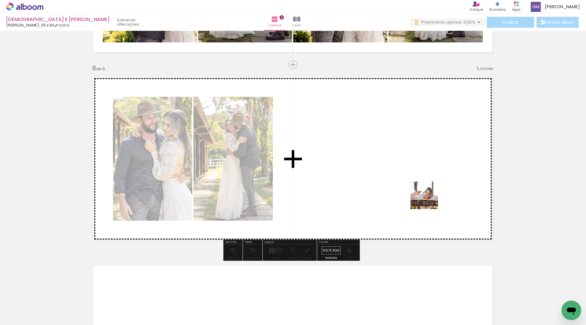
drag, startPoint x: 387, startPoint y: 308, endPoint x: 430, endPoint y: 198, distance: 118.5
click at [430, 198] on quentale-workspace at bounding box center [293, 162] width 586 height 325
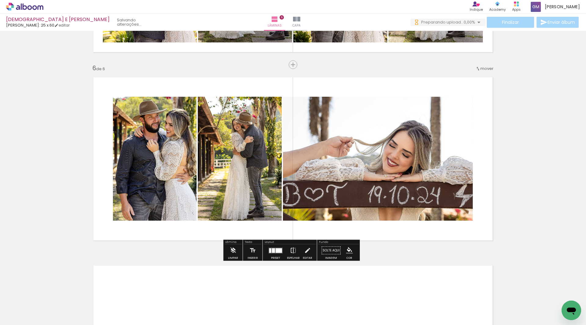
click at [293, 250] on iron-icon at bounding box center [293, 251] width 7 height 12
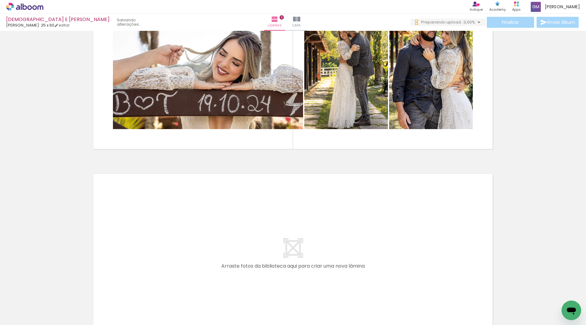
drag, startPoint x: 421, startPoint y: 306, endPoint x: 451, endPoint y: 295, distance: 31.1
click at [388, 249] on quentale-workspace at bounding box center [293, 162] width 586 height 325
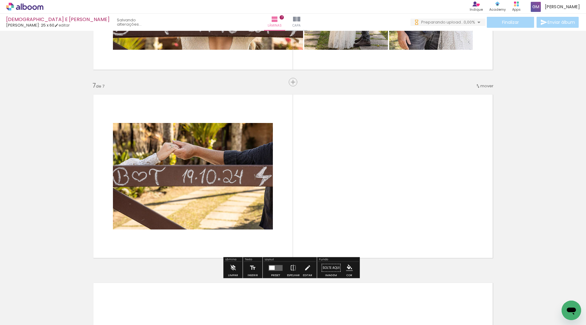
scroll to position [1107, 0]
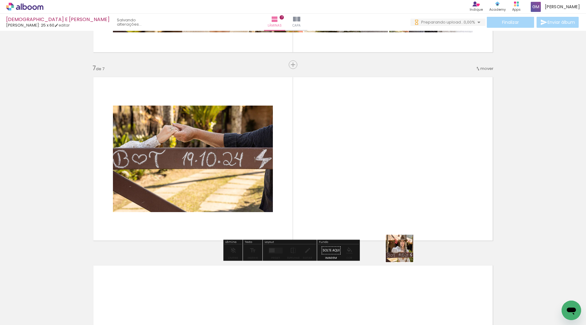
drag, startPoint x: 404, startPoint y: 253, endPoint x: 393, endPoint y: 238, distance: 18.7
click at [393, 238] on quentale-workspace at bounding box center [293, 162] width 586 height 325
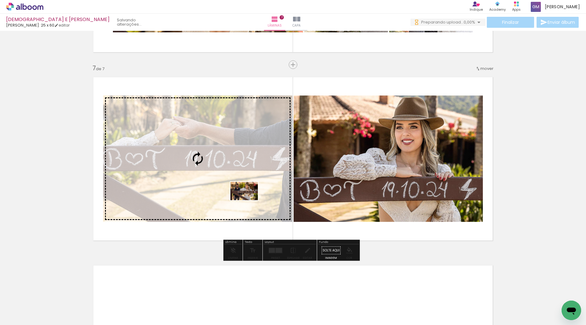
drag, startPoint x: 490, startPoint y: 307, endPoint x: 249, endPoint y: 200, distance: 263.9
click at [249, 200] on quentale-workspace at bounding box center [293, 162] width 586 height 325
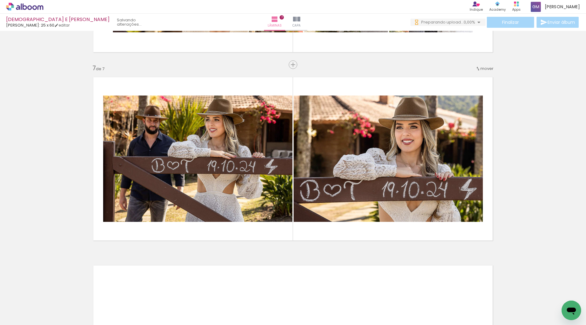
scroll to position [0, 303]
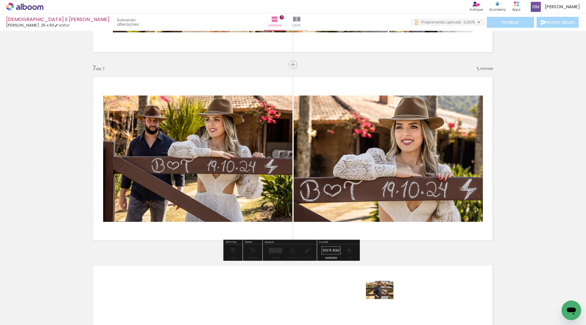
drag, startPoint x: 378, startPoint y: 308, endPoint x: 373, endPoint y: 301, distance: 7.9
click at [383, 303] on div at bounding box center [374, 305] width 30 height 20
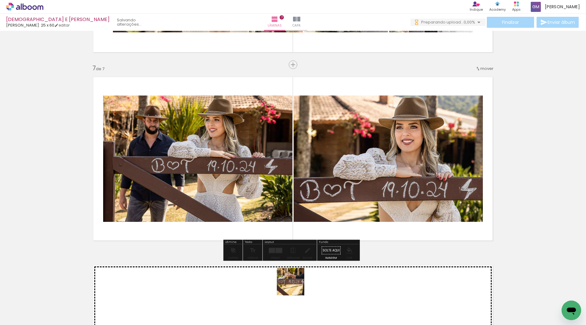
drag, startPoint x: 277, startPoint y: 305, endPoint x: 357, endPoint y: 232, distance: 108.1
click at [378, 215] on quentale-workspace at bounding box center [293, 162] width 586 height 325
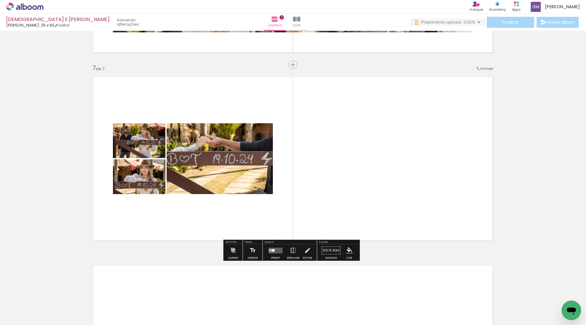
click at [274, 249] on quentale-layouter at bounding box center [276, 251] width 14 height 6
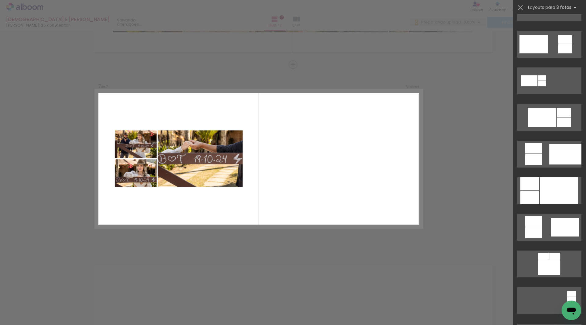
scroll to position [0, 0]
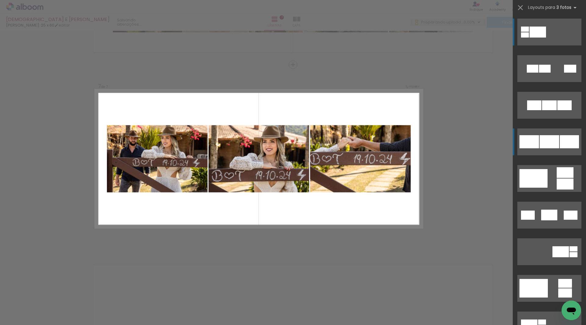
click at [559, 110] on div at bounding box center [565, 105] width 14 height 10
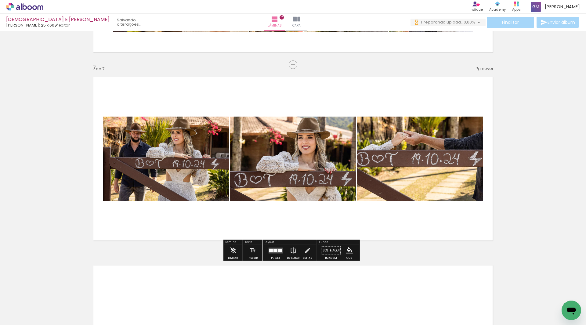
drag, startPoint x: 414, startPoint y: 151, endPoint x: 303, endPoint y: 144, distance: 111.4
click at [0, 0] on slot at bounding box center [0, 0] width 0 height 0
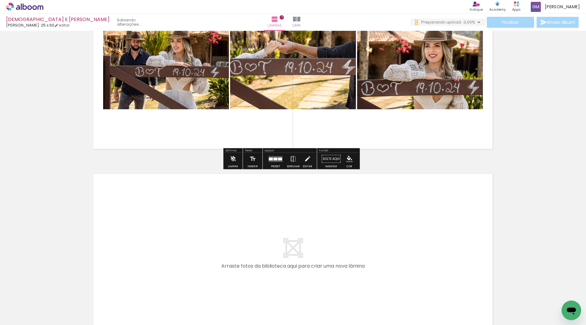
scroll to position [1229, 0]
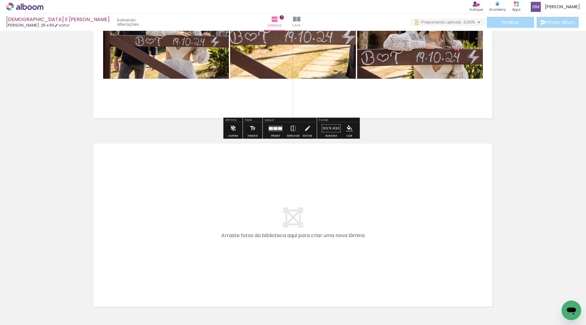
drag, startPoint x: 373, startPoint y: 300, endPoint x: 347, endPoint y: 252, distance: 54.5
click at [347, 252] on quentale-workspace at bounding box center [293, 162] width 586 height 325
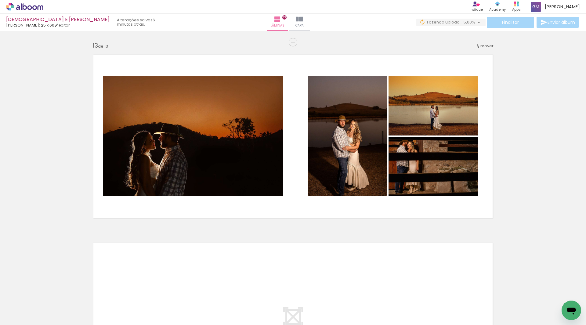
scroll to position [0, 834]
click at [520, 24] on paper-button "Finalizar" at bounding box center [510, 22] width 47 height 11
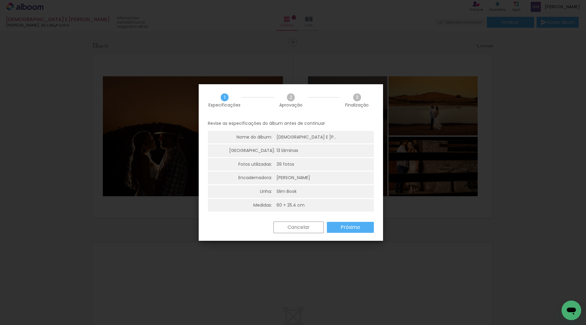
click at [0, 0] on slot "Próximo" at bounding box center [0, 0] width 0 height 0
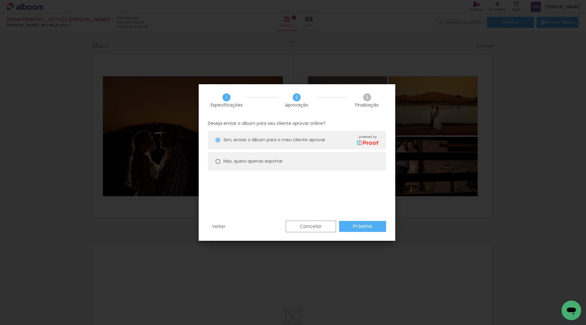
click at [217, 162] on paper-radio-button "Não, quero apenas exportar" at bounding box center [297, 161] width 178 height 18
type paper-radio-button "on"
click at [216, 162] on div at bounding box center [218, 161] width 5 height 5
click at [0, 0] on slot "Próximo" at bounding box center [0, 0] width 0 height 0
type input "Alta, 300 DPI"
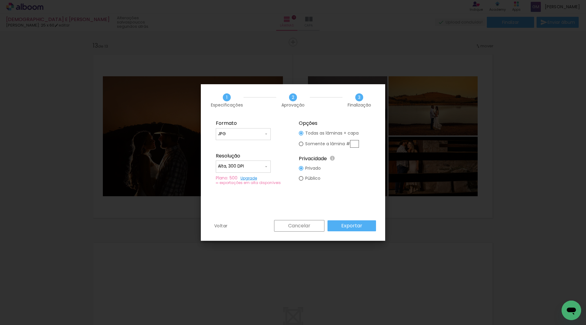
click at [0, 0] on slot "Exportar" at bounding box center [0, 0] width 0 height 0
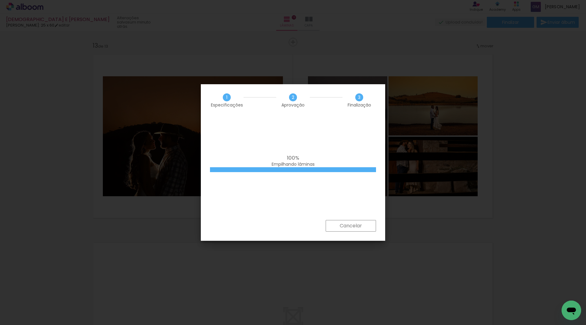
scroll to position [0, 834]
